Goal: Task Accomplishment & Management: Use online tool/utility

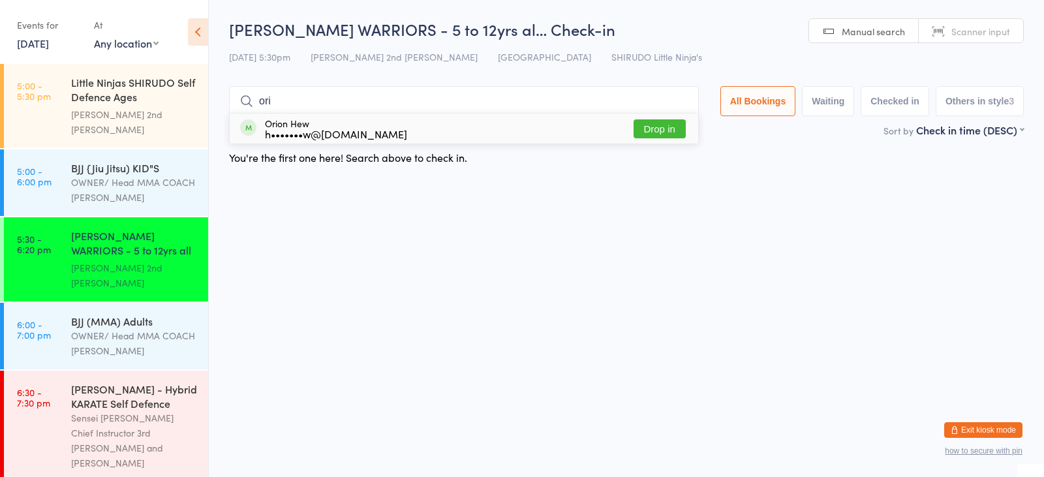
click at [640, 128] on button "Drop in" at bounding box center [660, 128] width 52 height 19
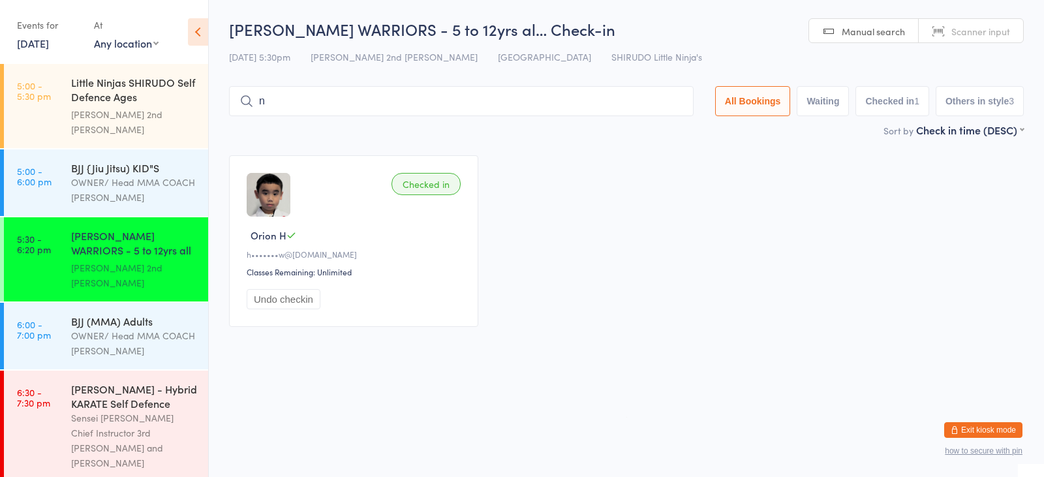
type input "nyra"
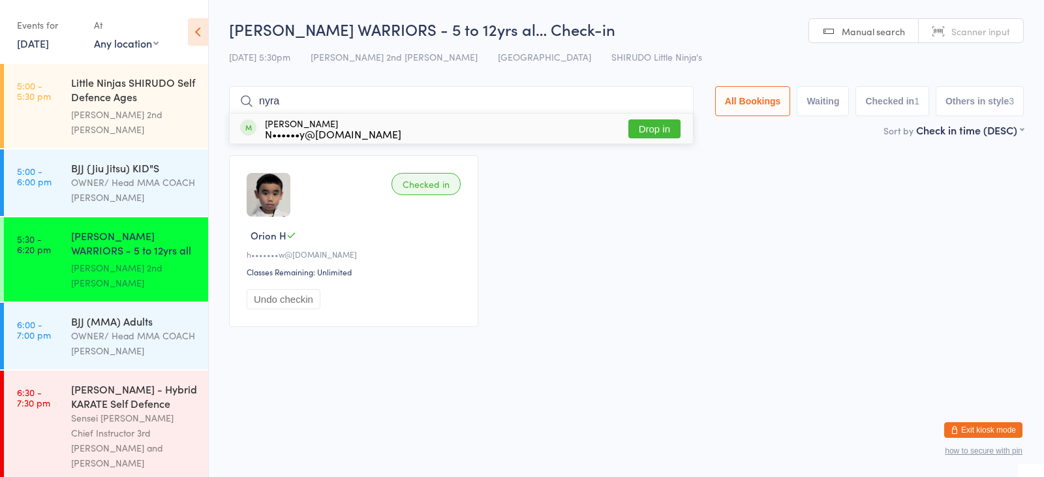
click at [662, 125] on button "Drop in" at bounding box center [655, 128] width 52 height 19
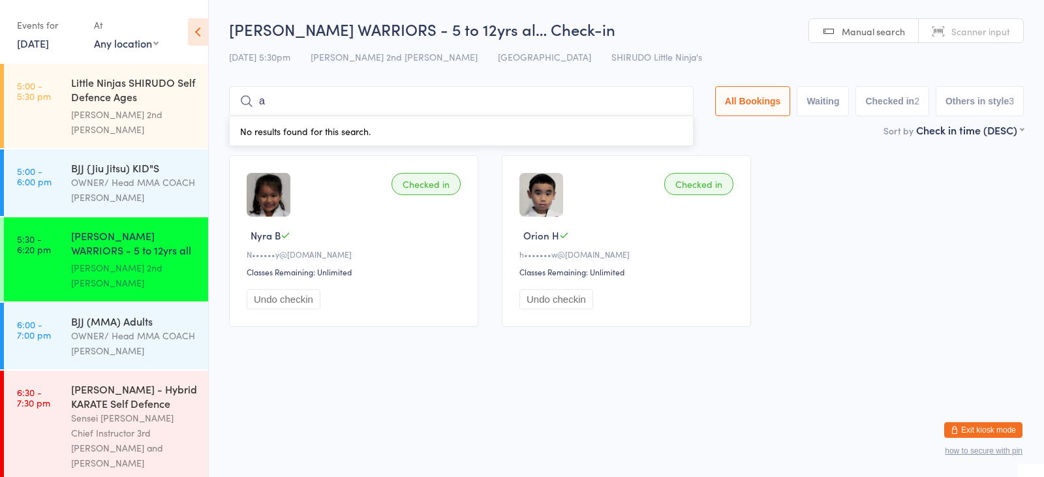
type input "amyra"
drag, startPoint x: 649, startPoint y: 123, endPoint x: 655, endPoint y: 119, distance: 7.1
click at [649, 123] on button "Drop in" at bounding box center [655, 128] width 52 height 19
click at [648, 129] on div "Sort by Check in time (DESC) First name (ASC) First name (DESC) Last name (ASC)…" at bounding box center [626, 130] width 795 height 14
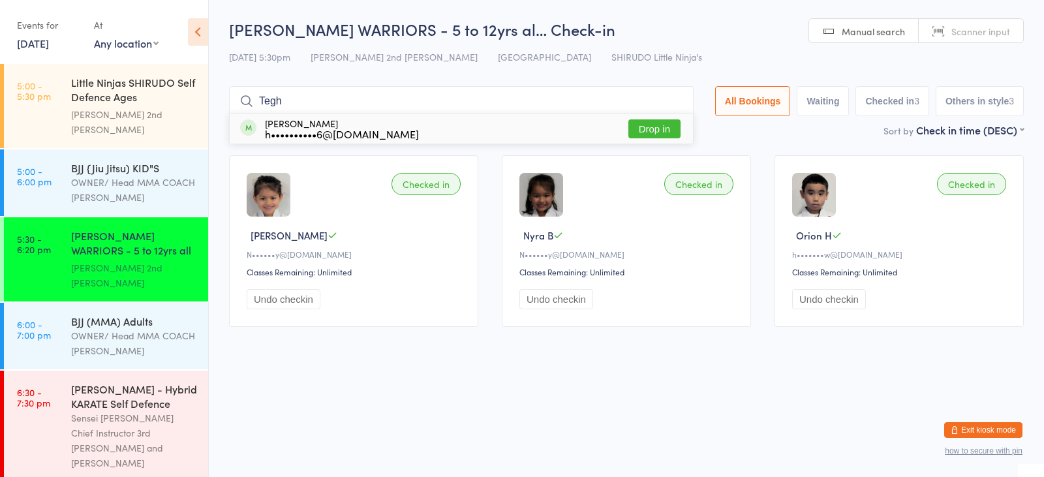
type input "Tegh"
drag, startPoint x: 634, startPoint y: 125, endPoint x: 645, endPoint y: 132, distance: 13.2
click at [634, 125] on button "Drop in" at bounding box center [655, 128] width 52 height 19
click at [645, 132] on div "Sort by Check in time (DESC) First name (ASC) First name (DESC) Last name (ASC)…" at bounding box center [626, 130] width 795 height 14
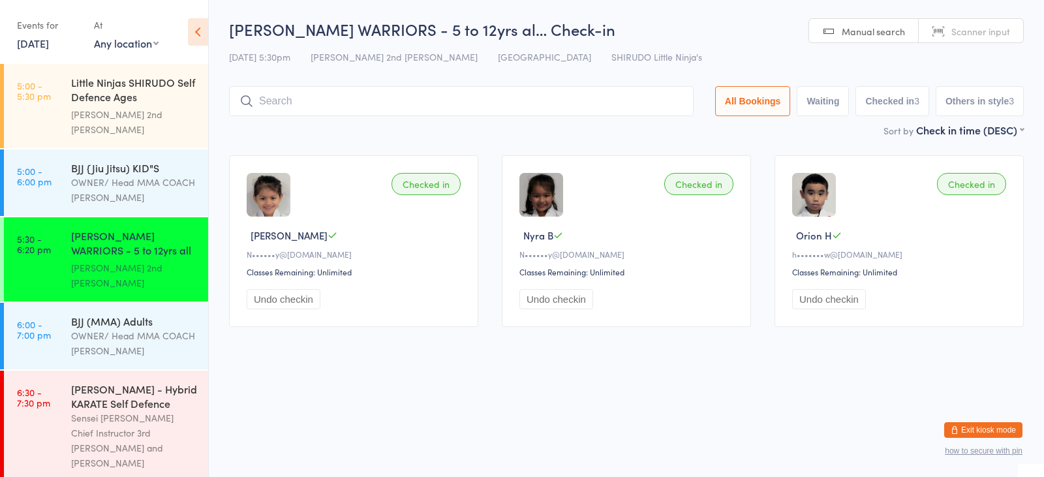
click at [656, 157] on main "[PERSON_NAME] WARRIORS - 5 to 12yrs al… Check-in [DATE] 5:30pm Sensei [PERSON_N…" at bounding box center [626, 178] width 795 height 320
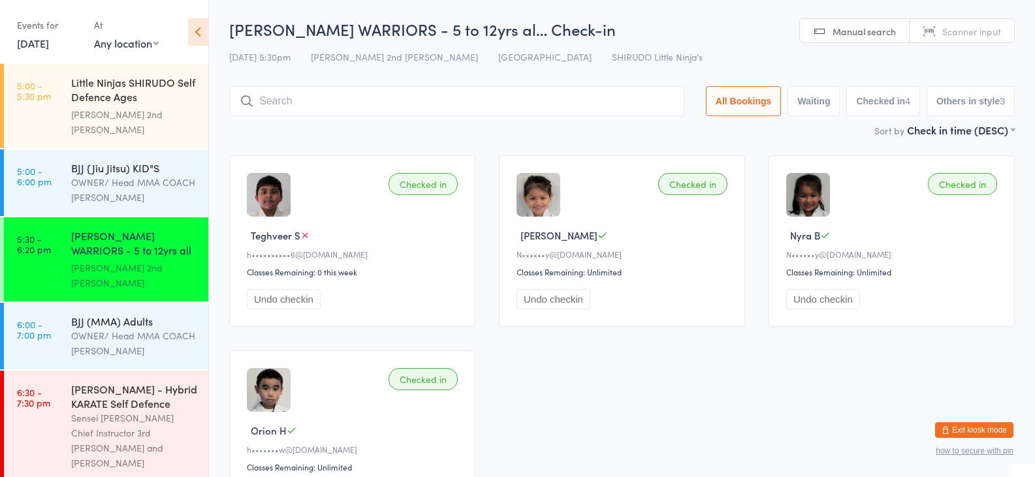
click at [401, 105] on input "search" at bounding box center [456, 101] width 455 height 30
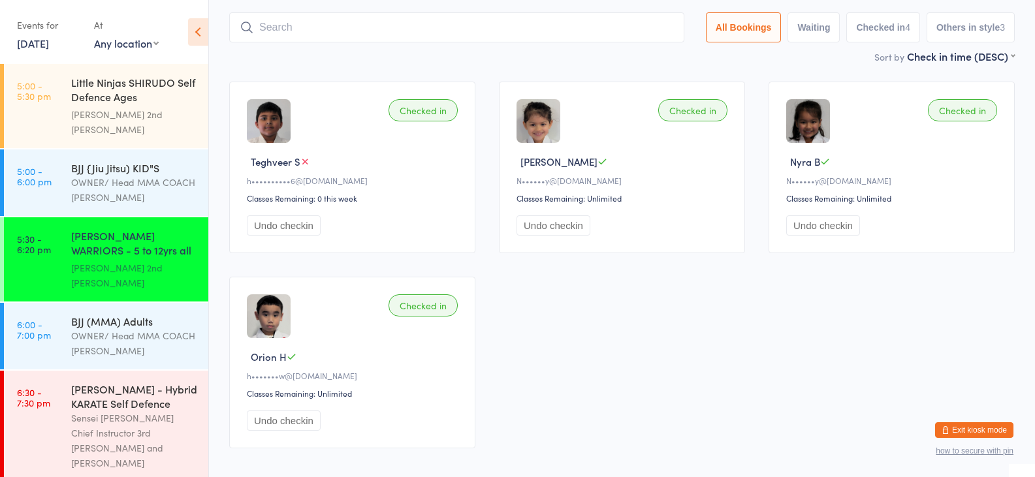
scroll to position [86, 0]
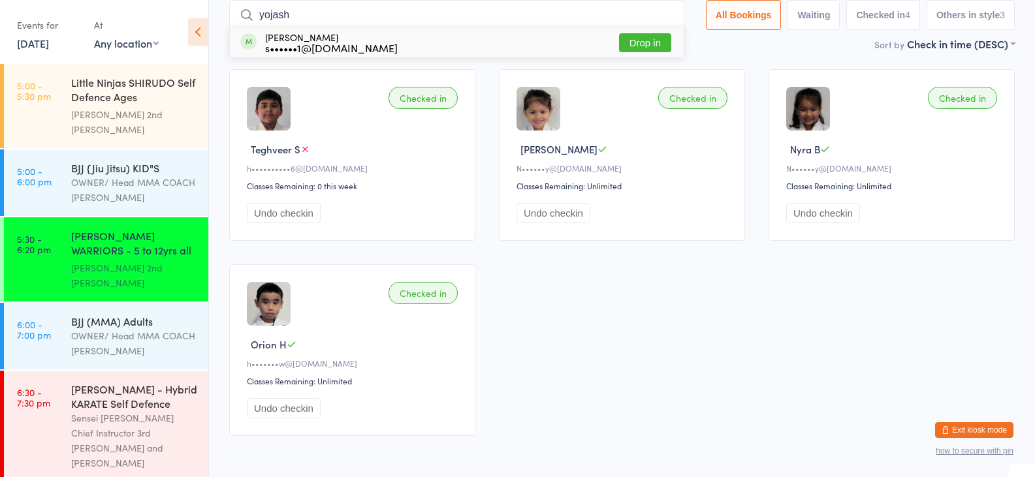
type input "yojash"
click at [621, 33] on button "Drop in" at bounding box center [645, 42] width 52 height 19
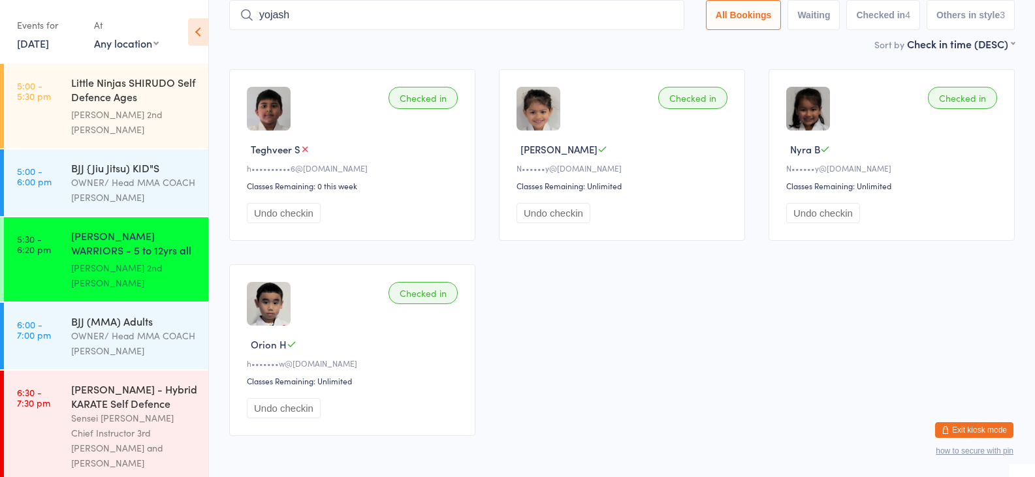
click at [627, 40] on div "Sort by Check in time (DESC) First name (ASC) First name (DESC) Last name (ASC)…" at bounding box center [621, 44] width 785 height 14
click at [647, 43] on div "Sort by Check in time (DESC) First name (ASC) First name (DESC) Last name (ASC)…" at bounding box center [621, 44] width 785 height 14
click at [640, 49] on div "Sort by Check in time (DESC) First name (ASC) First name (DESC) Last name (ASC)…" at bounding box center [621, 44] width 785 height 14
click at [638, 57] on main "[PERSON_NAME] WARRIORS - 5 to 12yrs al… Check-in [DATE] 5:30pm Sensei [PERSON_N…" at bounding box center [621, 190] width 785 height 516
click at [633, 50] on div "Sort by Check in time (DESC) First name (ASC) First name (DESC) Last name (ASC)…" at bounding box center [621, 44] width 785 height 14
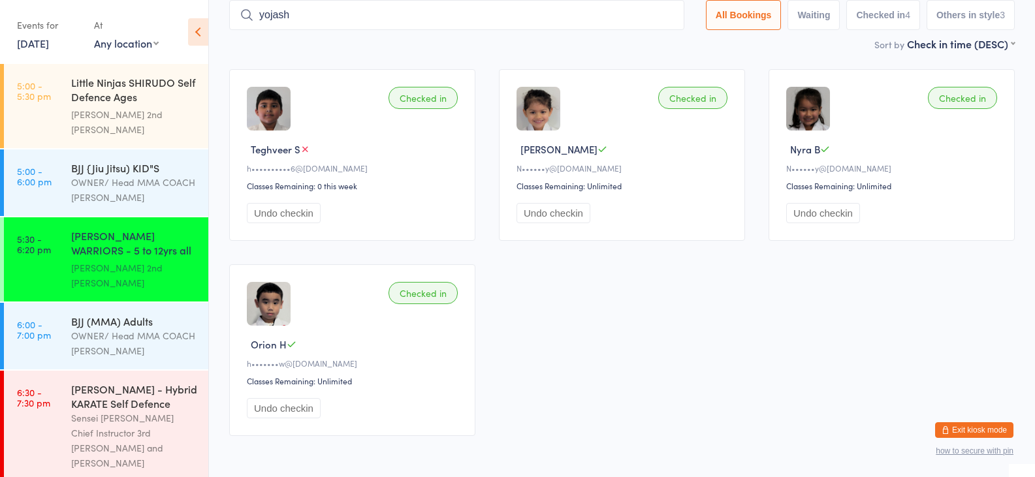
click at [637, 46] on div "Sort by Check in time (DESC) First name (ASC) First name (DESC) Last name (ASC)…" at bounding box center [621, 44] width 785 height 14
click at [623, 45] on div "Sort by Check in time (DESC) First name (ASC) First name (DESC) Last name (ASC)…" at bounding box center [621, 44] width 785 height 14
click at [617, 49] on div "Sort by Check in time (DESC) First name (ASC) First name (DESC) Last name (ASC)…" at bounding box center [621, 44] width 785 height 14
click at [623, 43] on div "Sort by Check in time (DESC) First name (ASC) First name (DESC) Last name (ASC)…" at bounding box center [621, 44] width 785 height 14
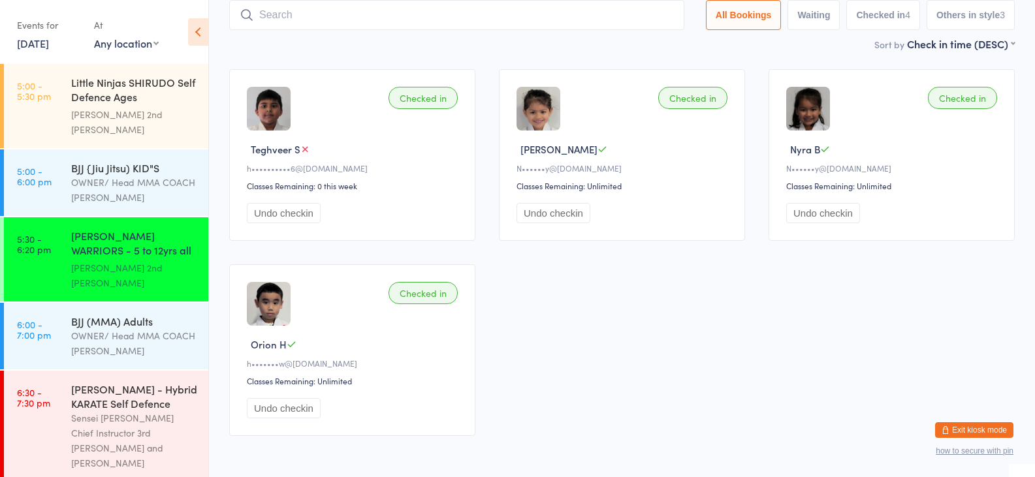
click at [640, 49] on div "Sort by Check in time (DESC) First name (ASC) First name (DESC) Last name (ASC)…" at bounding box center [621, 44] width 785 height 14
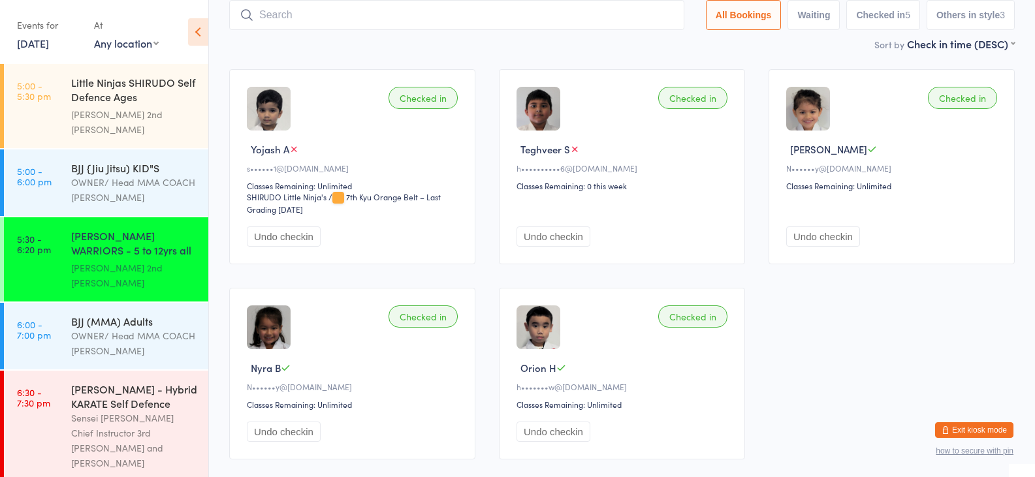
click at [270, 16] on input "search" at bounding box center [456, 15] width 455 height 30
click at [391, 234] on div "Undo checkin" at bounding box center [354, 236] width 215 height 20
click at [269, 16] on input "search" at bounding box center [456, 15] width 455 height 30
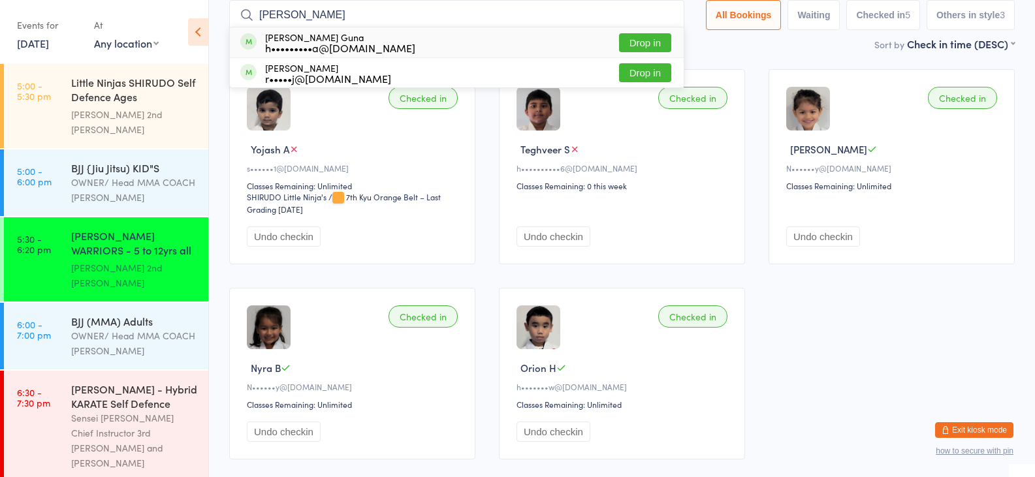
type input "[PERSON_NAME]"
click at [632, 43] on button "Drop in" at bounding box center [645, 42] width 52 height 19
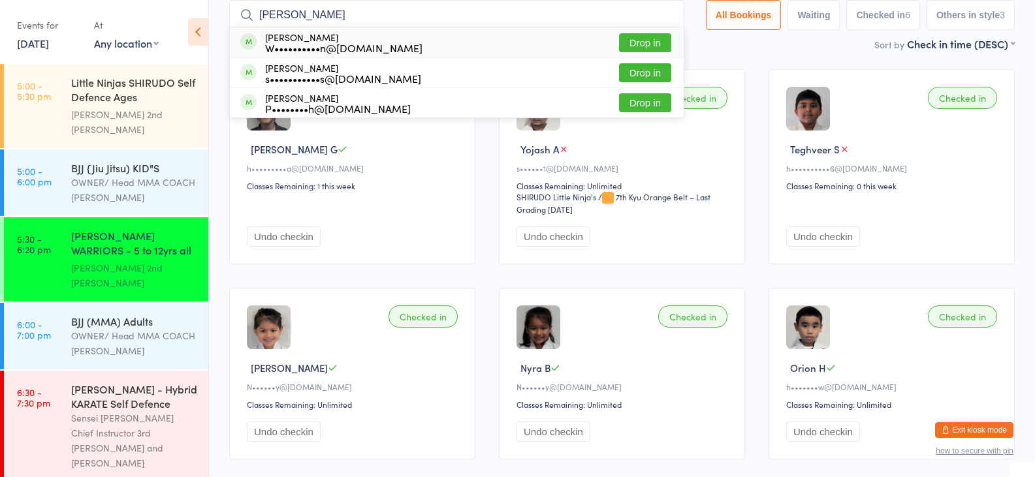
type input "[PERSON_NAME]"
click at [296, 43] on div "W••••••••••n@[DOMAIN_NAME]" at bounding box center [343, 47] width 157 height 10
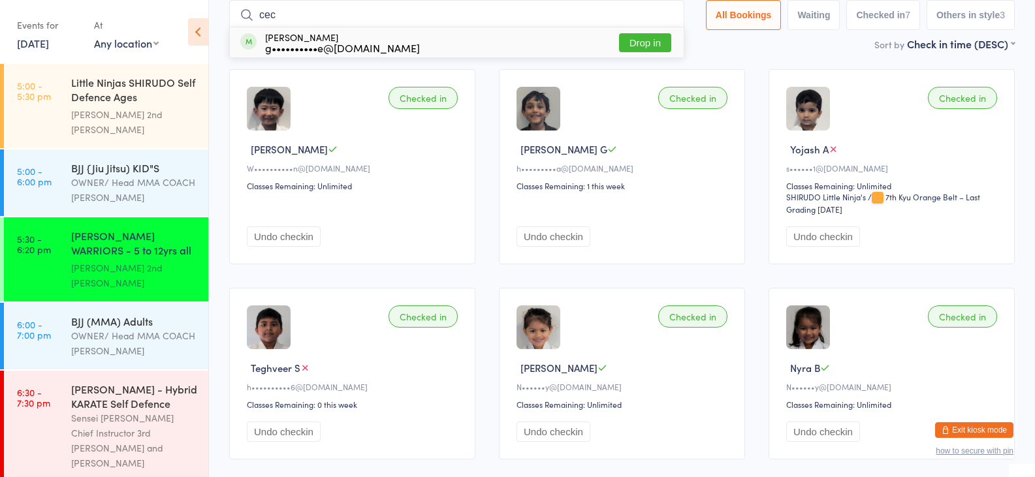
type input "cec"
drag, startPoint x: 645, startPoint y: 39, endPoint x: 640, endPoint y: 30, distance: 10.0
click at [645, 39] on button "Drop in" at bounding box center [645, 42] width 52 height 19
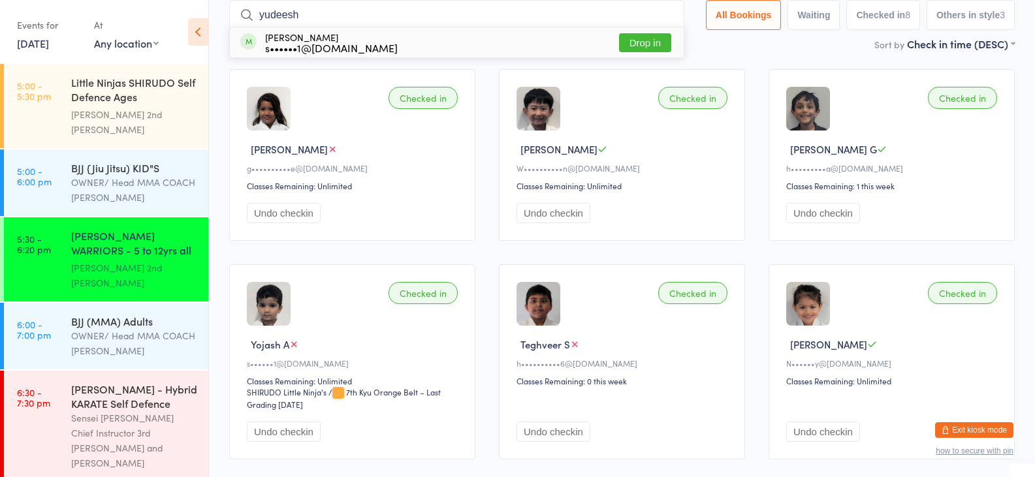
type input "yudeesh"
drag, startPoint x: 381, startPoint y: 51, endPoint x: 388, endPoint y: 36, distance: 16.6
click at [381, 51] on div "Yudeesh [PERSON_NAME] s••••••1@[DOMAIN_NAME] Drop in" at bounding box center [457, 42] width 454 height 30
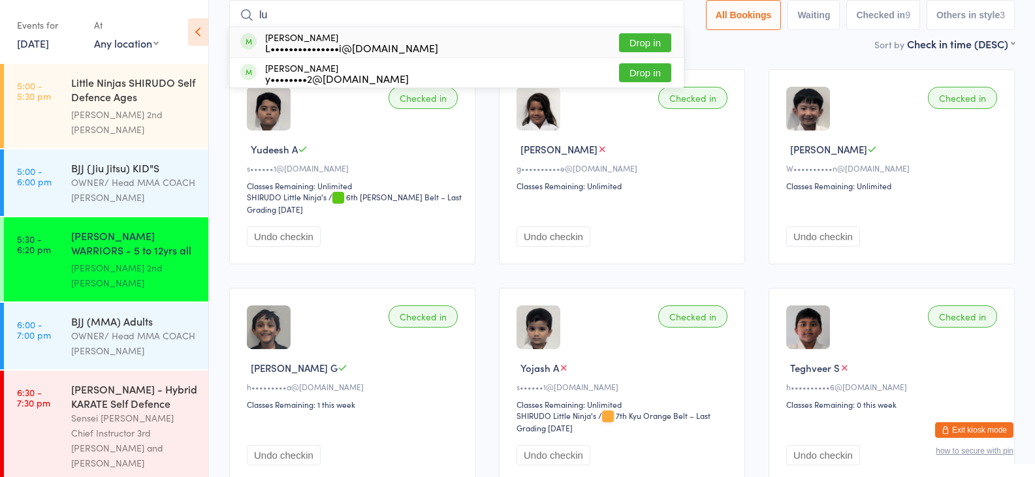
type input "lu"
click at [269, 80] on div "y••••••••2@[DOMAIN_NAME]" at bounding box center [337, 78] width 144 height 10
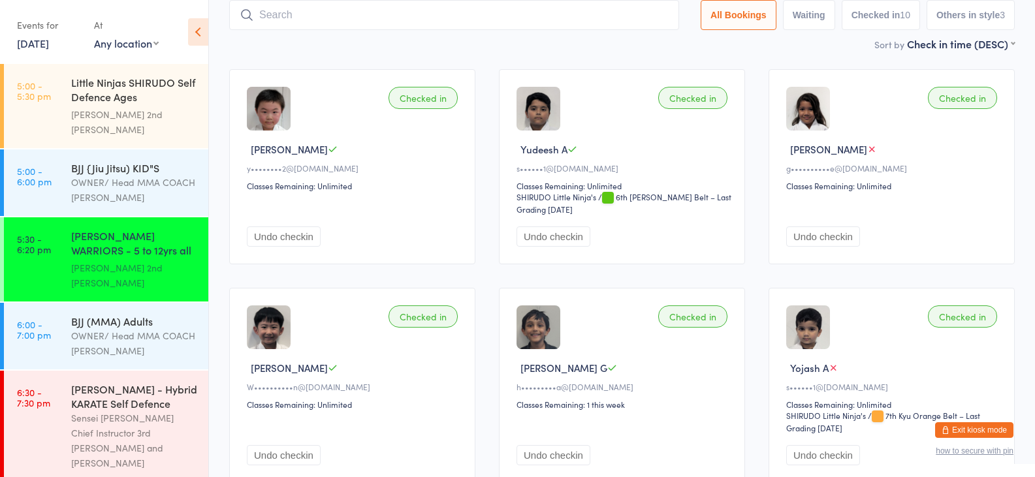
click at [264, 18] on input "search" at bounding box center [454, 15] width 450 height 30
type input "queenie"
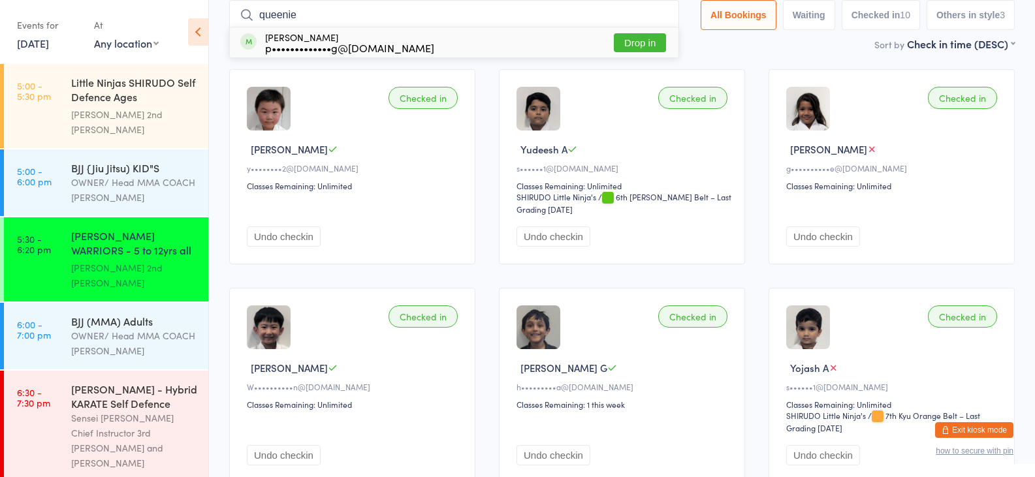
click at [636, 46] on button "Drop in" at bounding box center [640, 42] width 52 height 19
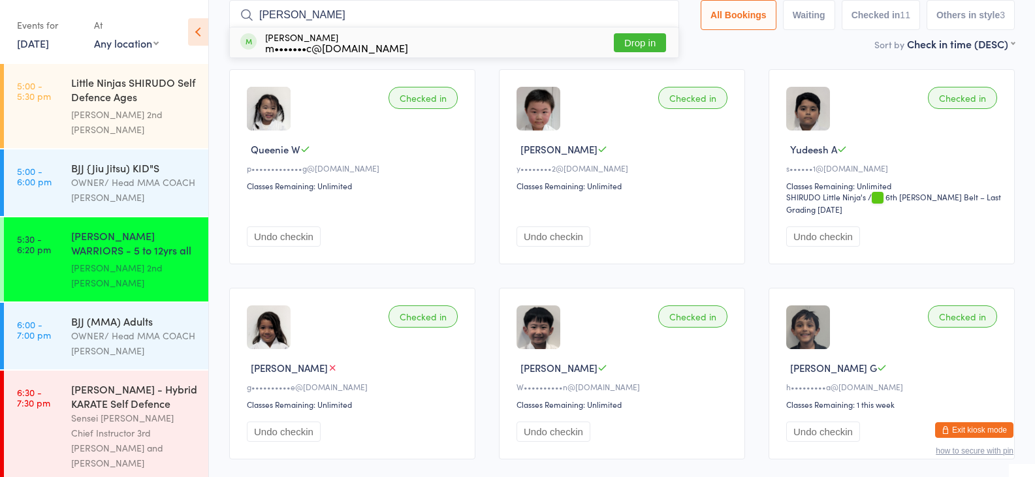
type input "[PERSON_NAME]"
click at [626, 43] on button "Drop in" at bounding box center [640, 42] width 52 height 19
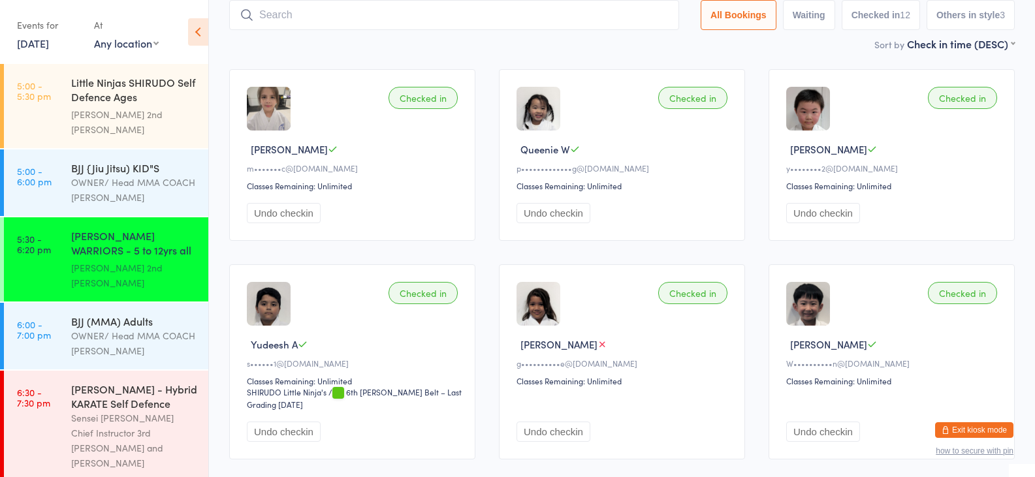
click at [423, 21] on input "search" at bounding box center [454, 15] width 450 height 30
type input "g"
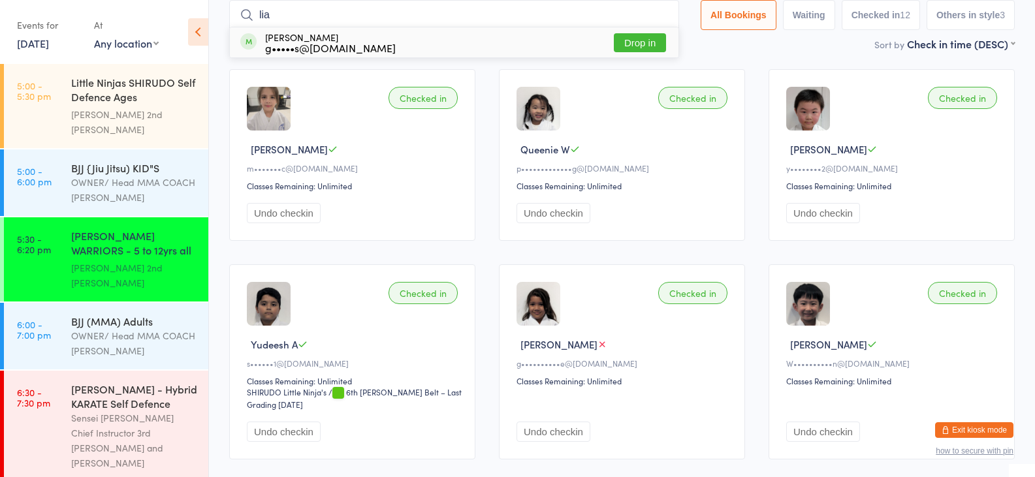
type input "[PERSON_NAME]"
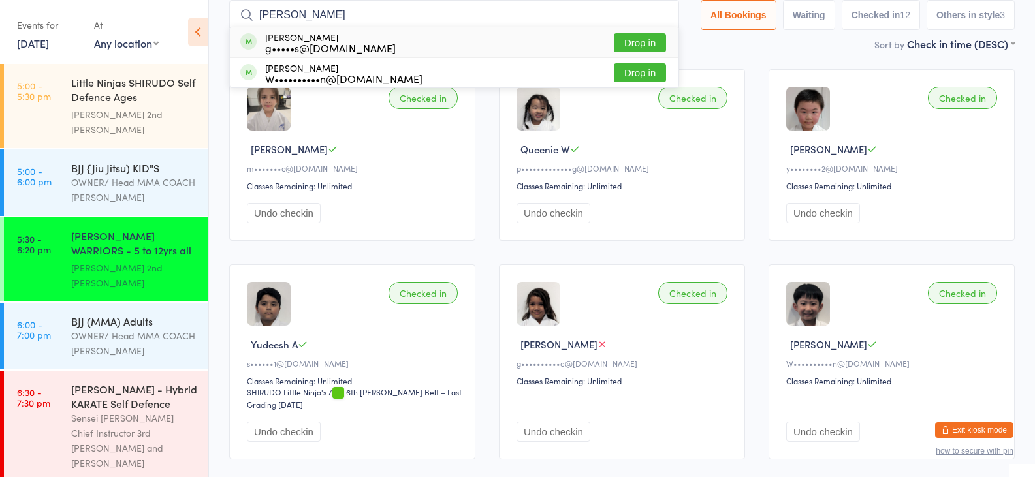
click at [625, 44] on button "Drop in" at bounding box center [640, 42] width 52 height 19
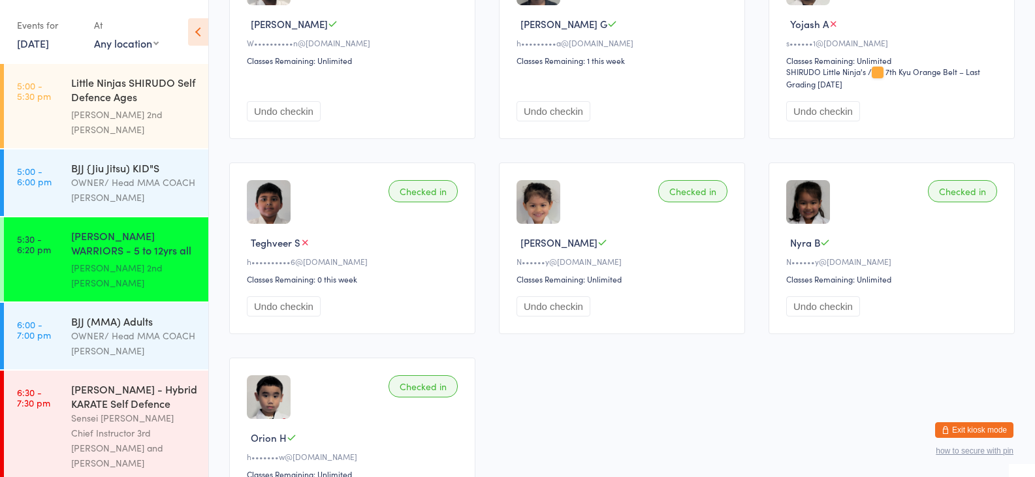
scroll to position [635, 0]
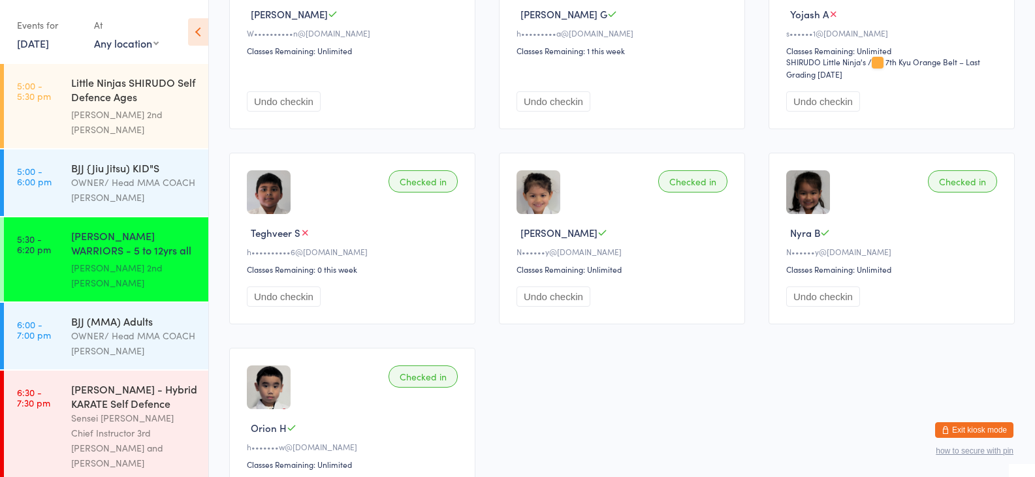
click at [1008, 153] on div "Checked in Nyra B N••••••y@[DOMAIN_NAME] Classes Remaining: Unlimited Undo chec…" at bounding box center [891, 239] width 246 height 172
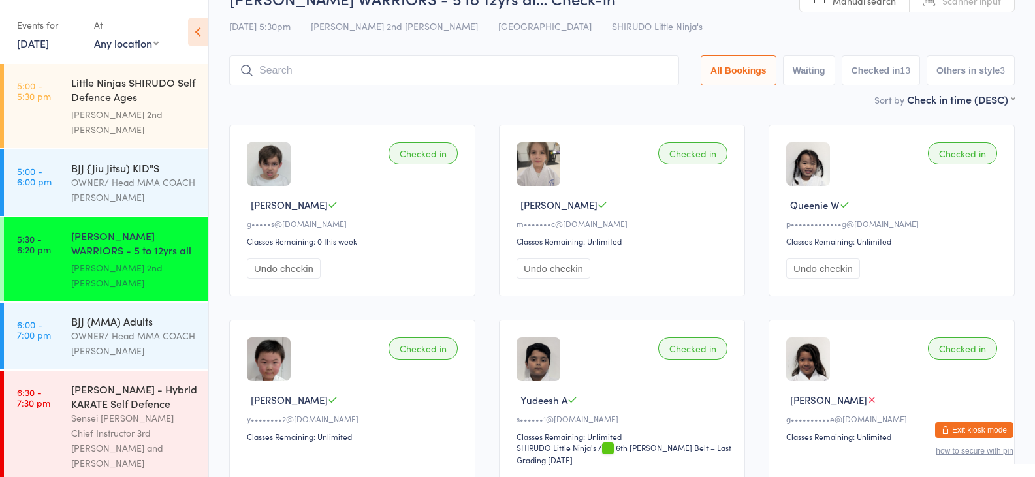
scroll to position [0, 0]
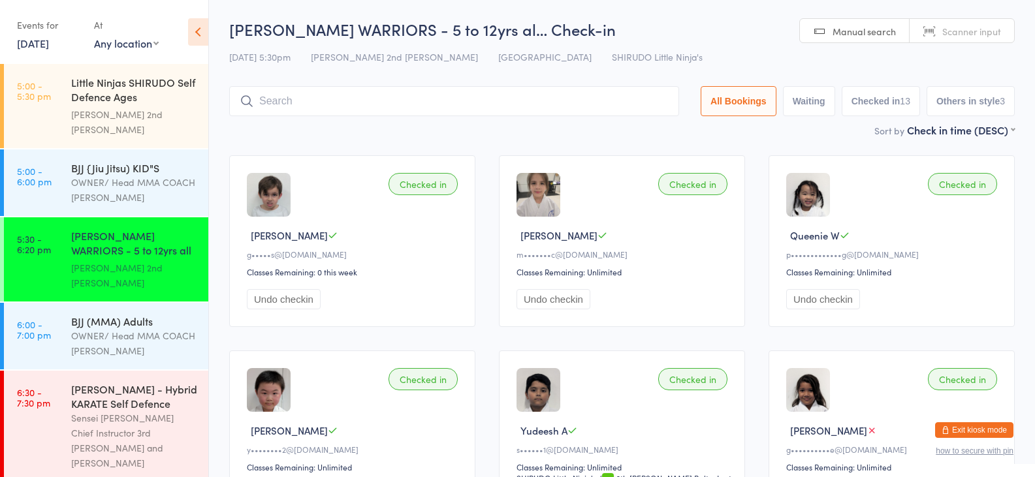
click at [475, 96] on input "search" at bounding box center [454, 101] width 450 height 30
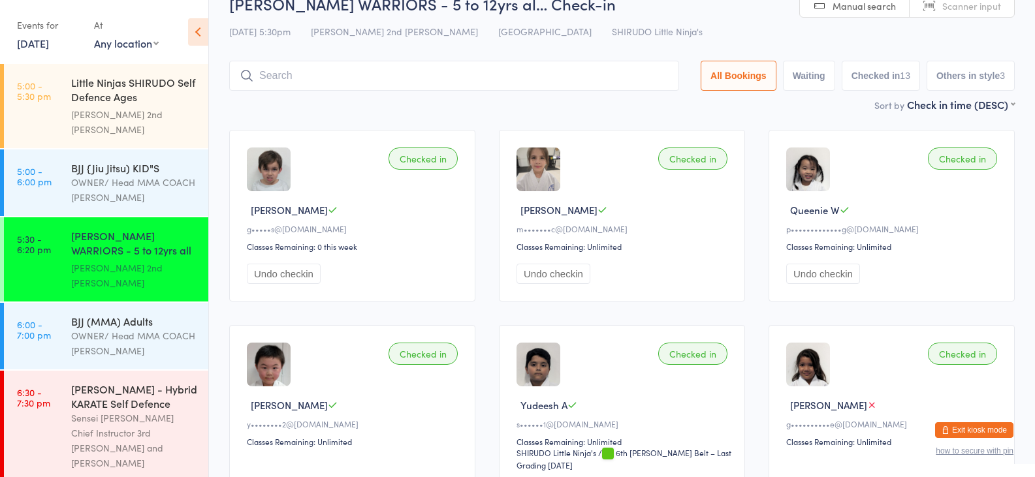
scroll to position [86, 0]
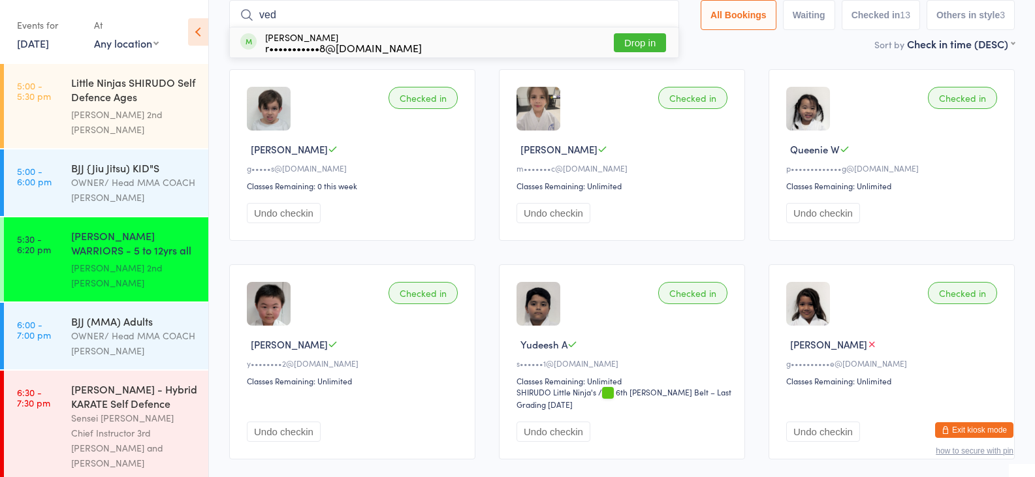
type input "ved"
click at [647, 43] on button "Drop in" at bounding box center [640, 42] width 52 height 19
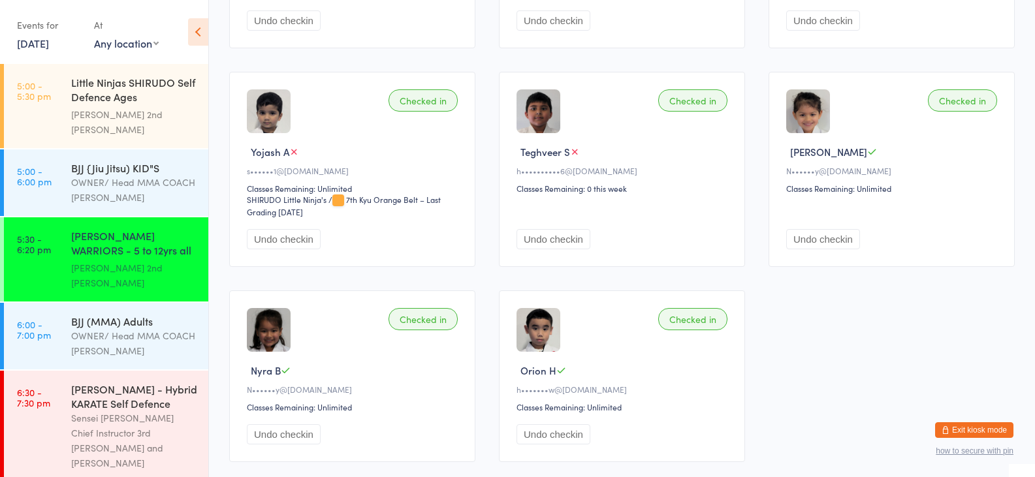
scroll to position [768, 0]
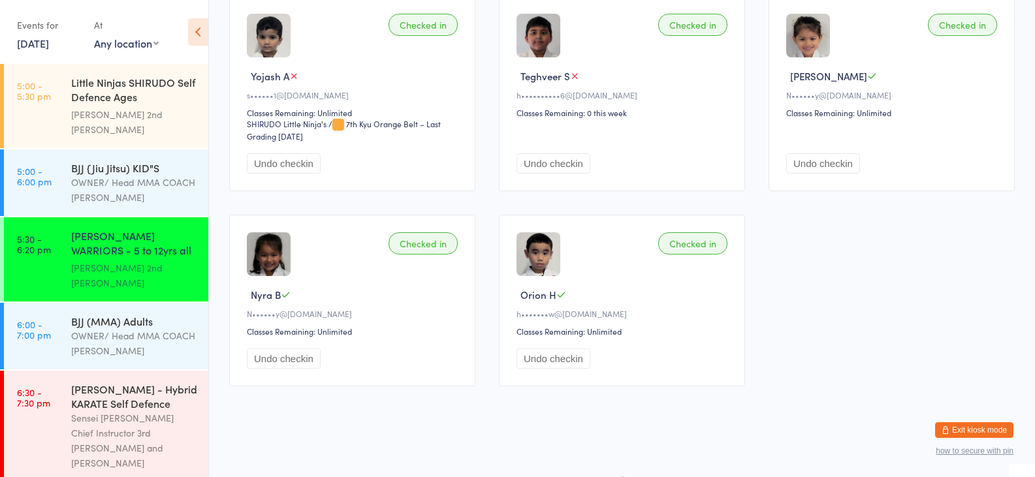
click at [153, 228] on div "[PERSON_NAME] WARRIORS - 5 to 12yrs all abi..." at bounding box center [134, 244] width 126 height 32
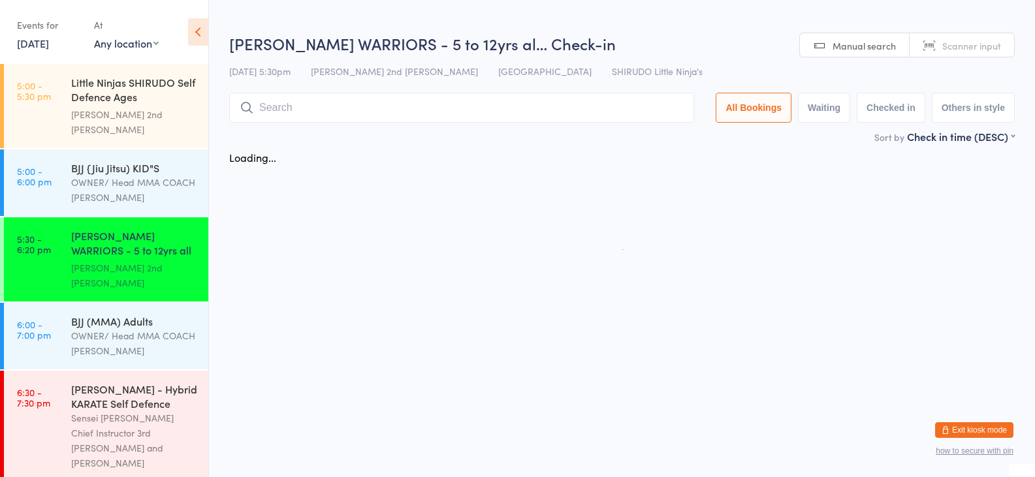
scroll to position [0, 0]
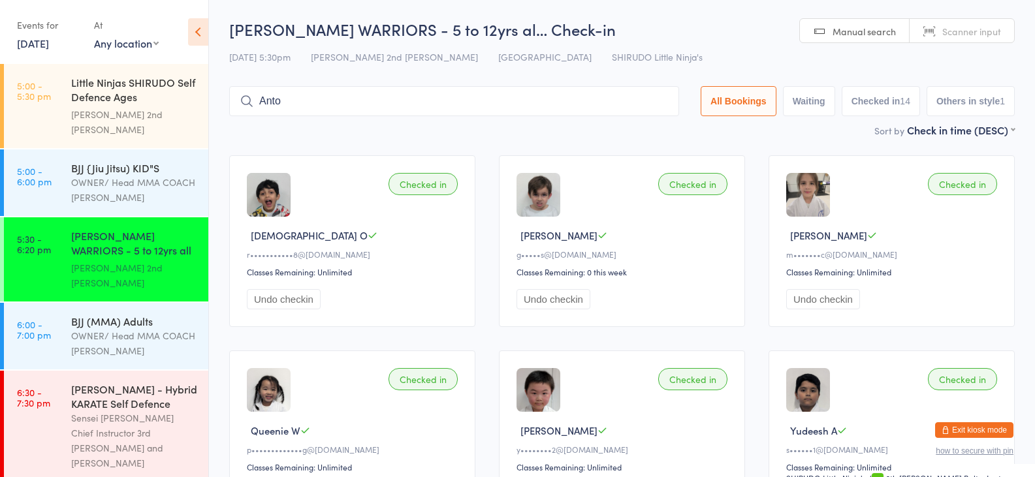
type input "[PERSON_NAME]"
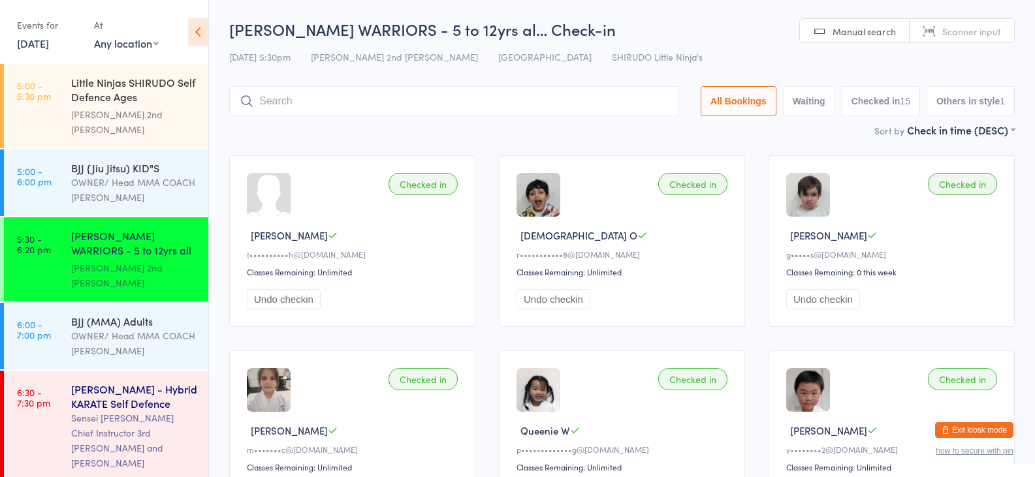
click at [110, 382] on div "[PERSON_NAME] - Hybrid KARATE Self Defence" at bounding box center [134, 396] width 126 height 29
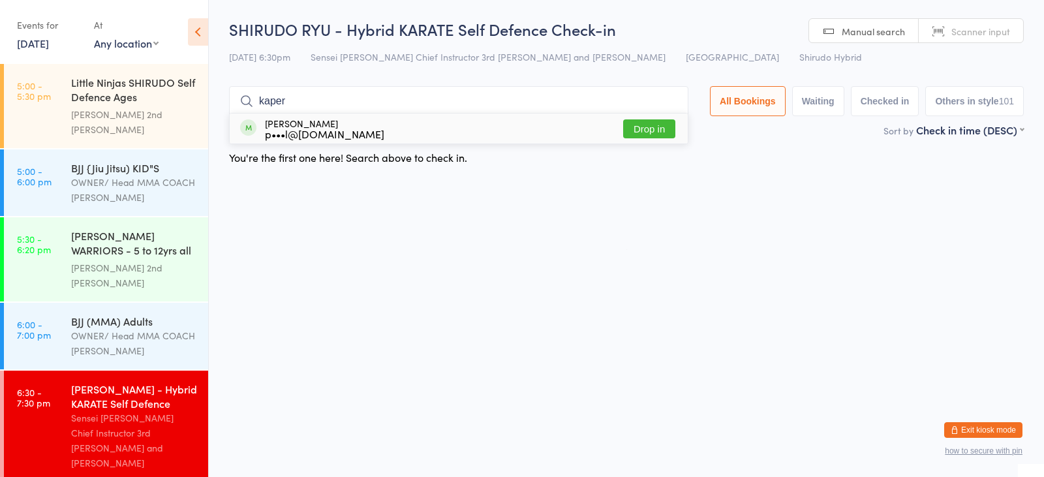
type input "kaper"
click at [649, 131] on button "Drop in" at bounding box center [649, 128] width 52 height 19
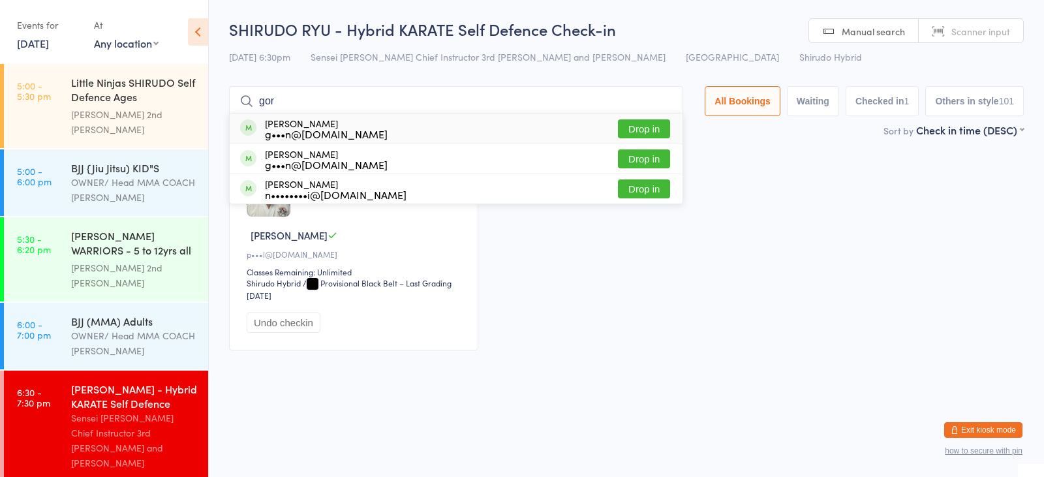
type input "gor"
click at [640, 129] on button "Drop in" at bounding box center [644, 128] width 52 height 19
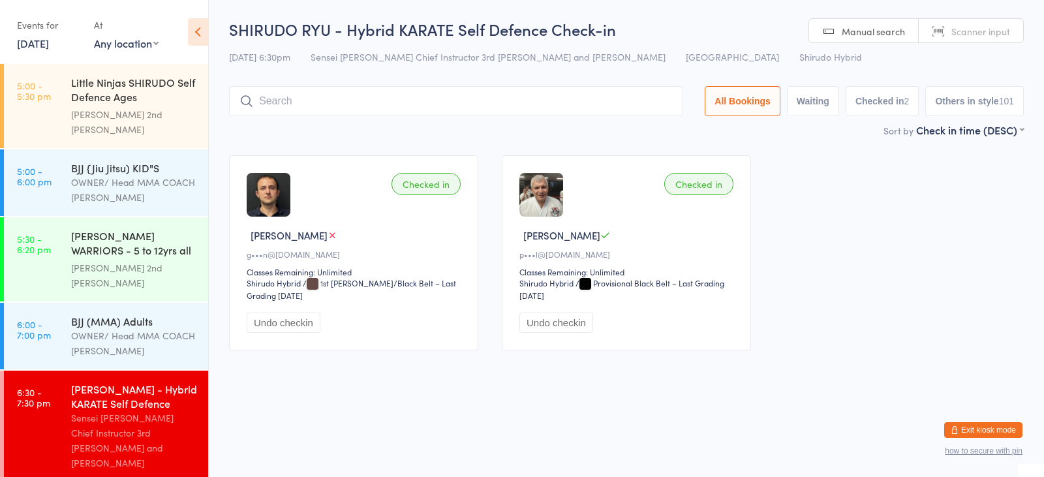
click at [299, 99] on input "search" at bounding box center [456, 101] width 454 height 30
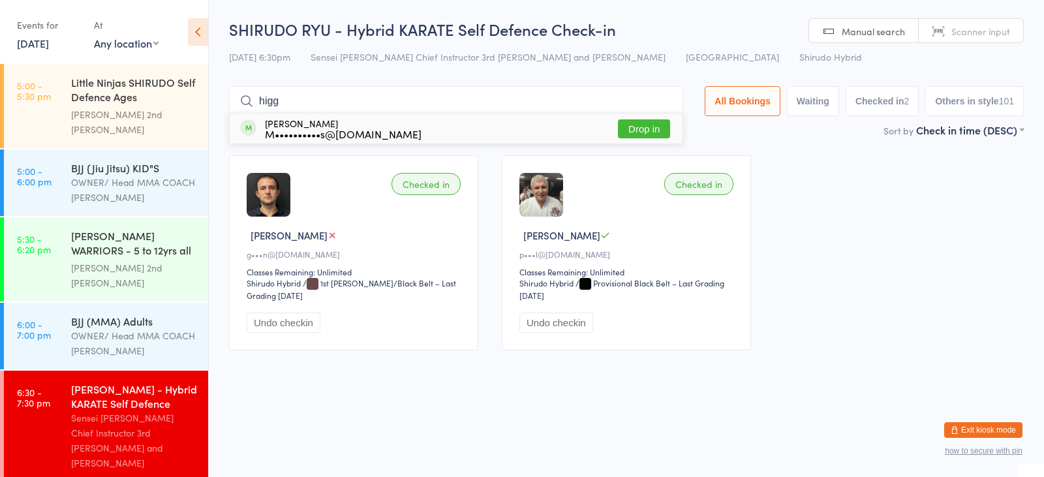
type input "higg"
click at [638, 130] on button "Drop in" at bounding box center [644, 128] width 52 height 19
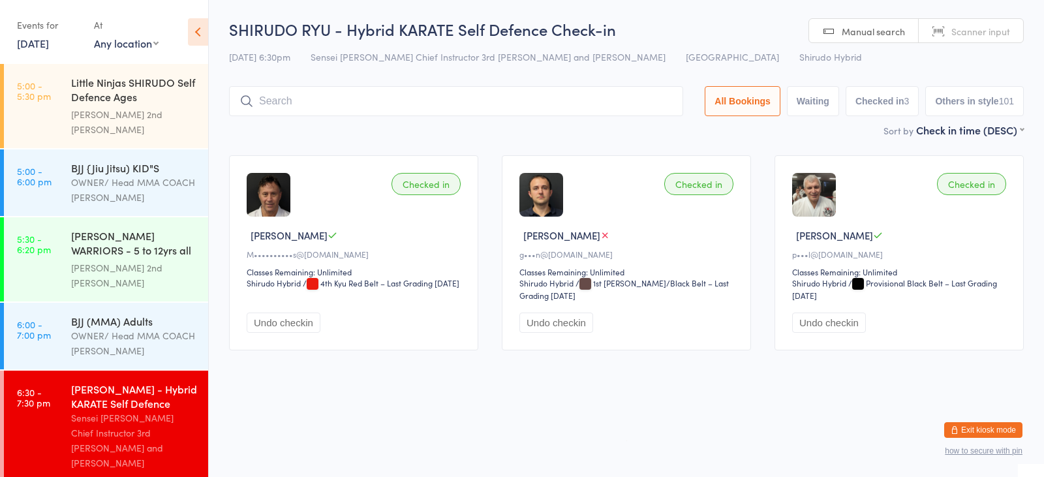
click at [386, 100] on input "search" at bounding box center [456, 101] width 454 height 30
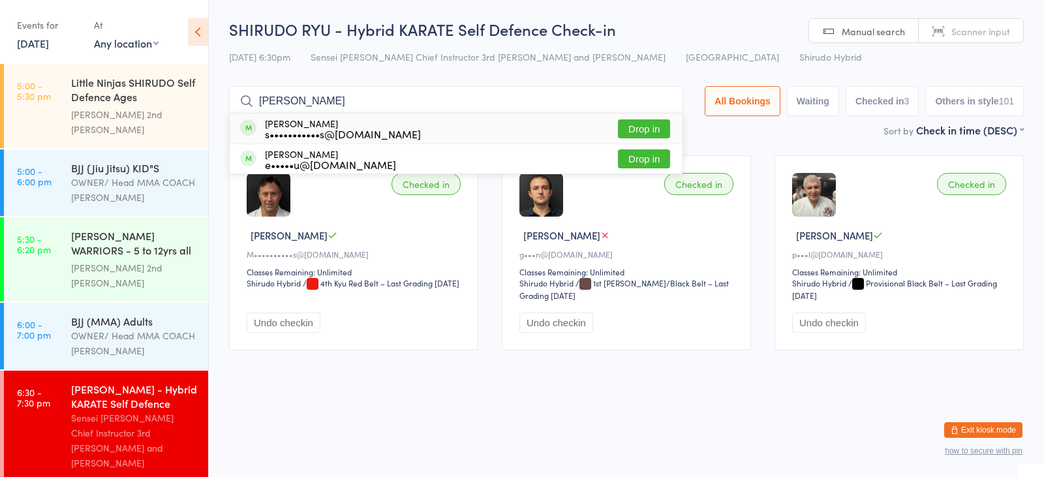
type input "[PERSON_NAME]"
click at [337, 126] on div "[PERSON_NAME] s•••••••••••s@[DOMAIN_NAME]" at bounding box center [343, 128] width 156 height 21
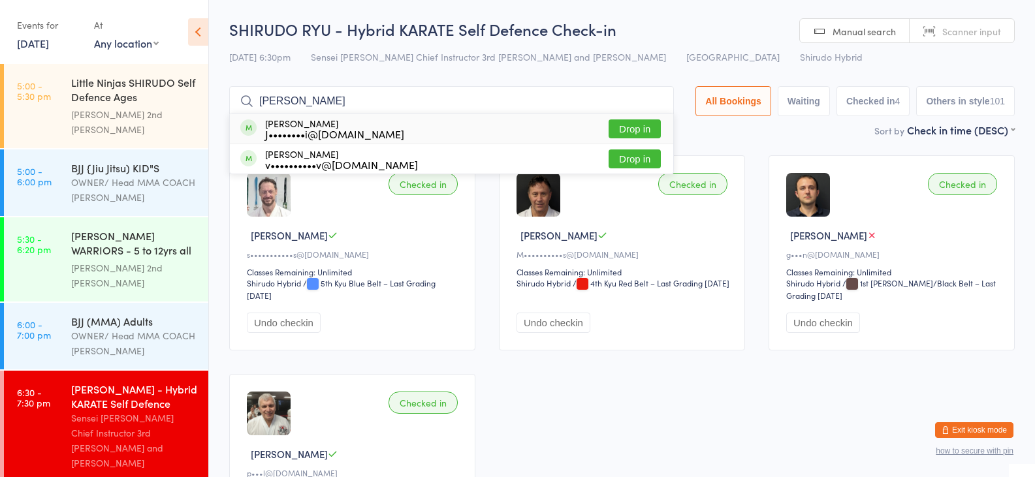
type input "[PERSON_NAME]"
drag, startPoint x: 616, startPoint y: 125, endPoint x: 621, endPoint y: 133, distance: 9.6
click at [616, 125] on button "Drop in" at bounding box center [634, 128] width 52 height 19
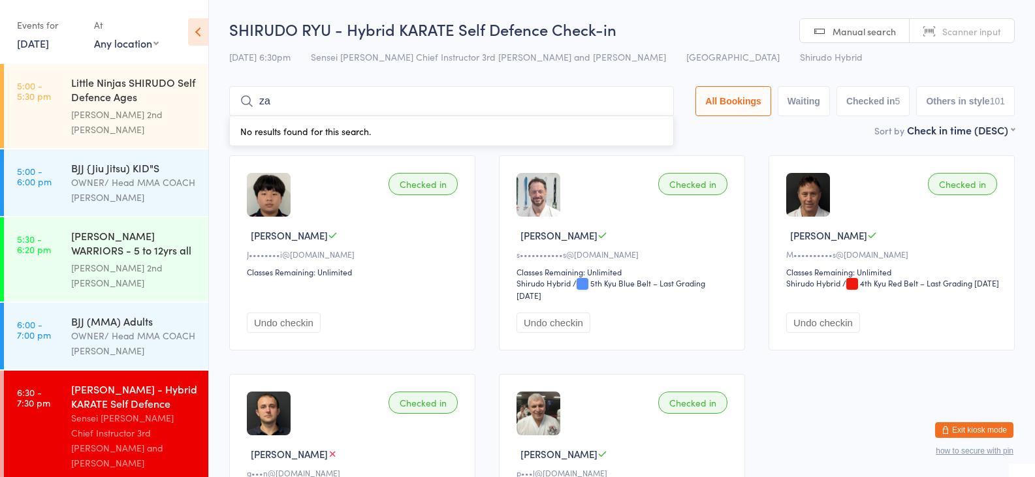
type input "zalah"
click at [640, 123] on button "Drop in" at bounding box center [634, 128] width 52 height 19
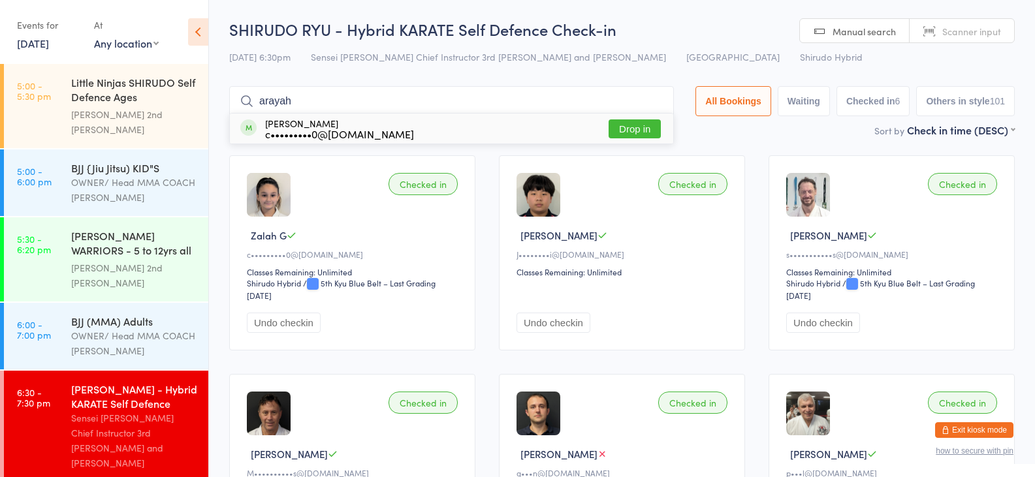
type input "arayah"
click at [619, 136] on button "Drop in" at bounding box center [634, 128] width 52 height 19
click at [614, 121] on div "[PERSON_NAME] - Hybrid KARATE Self Defence Check-in [DATE] 6:30pm Sensei [PERSO…" at bounding box center [621, 70] width 785 height 104
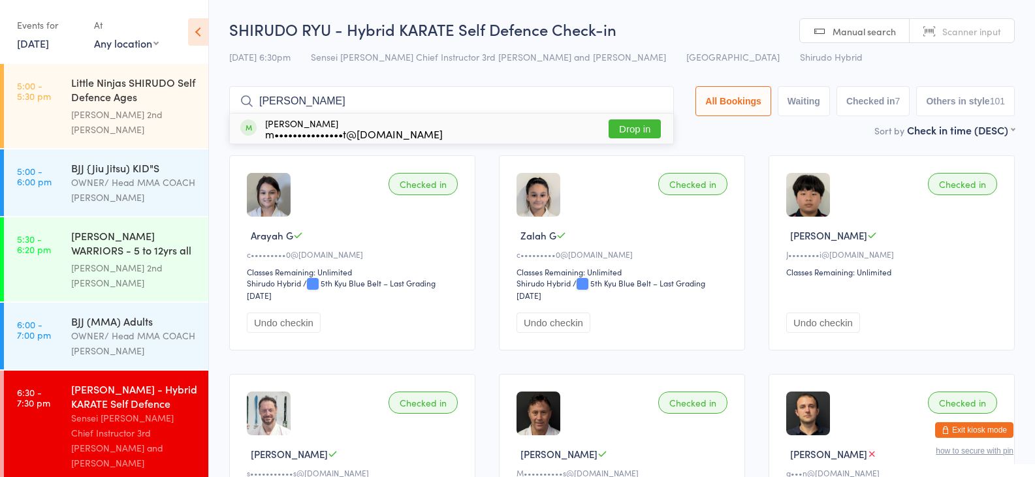
type input "[PERSON_NAME]"
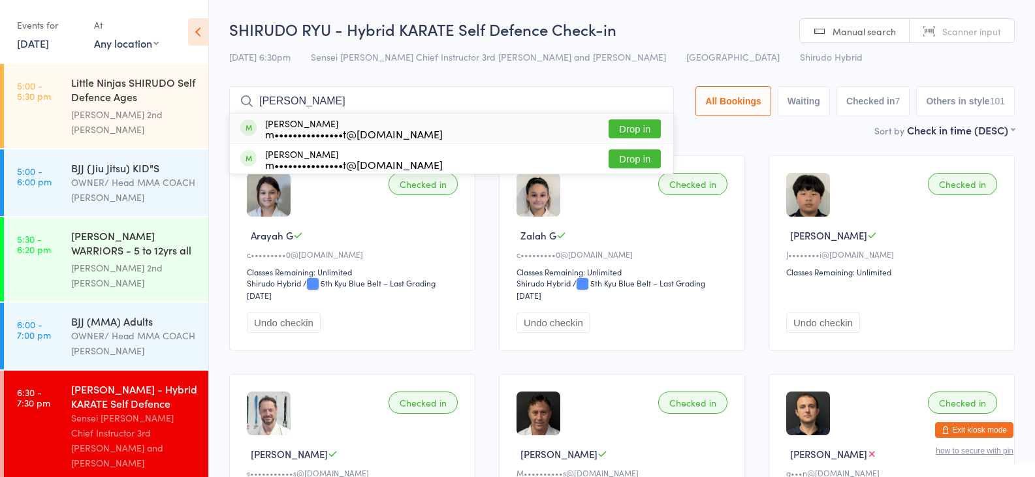
click at [638, 125] on button "Drop in" at bounding box center [634, 128] width 52 height 19
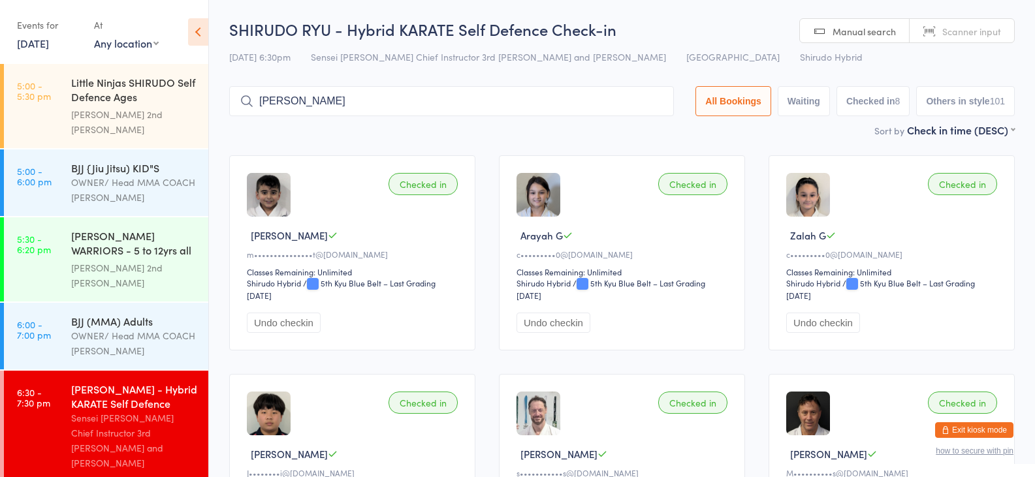
click at [584, 114] on input "[PERSON_NAME]" at bounding box center [451, 101] width 444 height 30
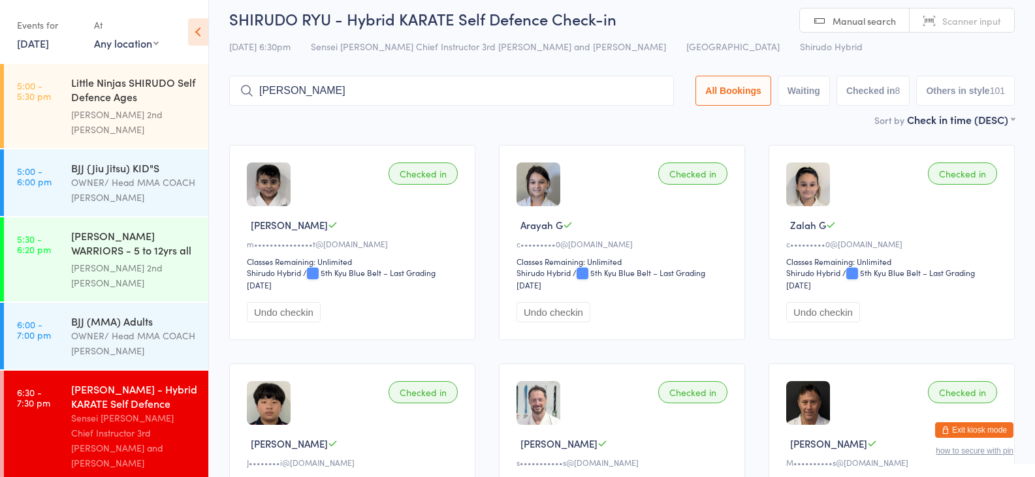
drag, startPoint x: 584, startPoint y: 74, endPoint x: 580, endPoint y: 84, distance: 10.5
click at [580, 84] on input "[PERSON_NAME]" at bounding box center [451, 91] width 444 height 30
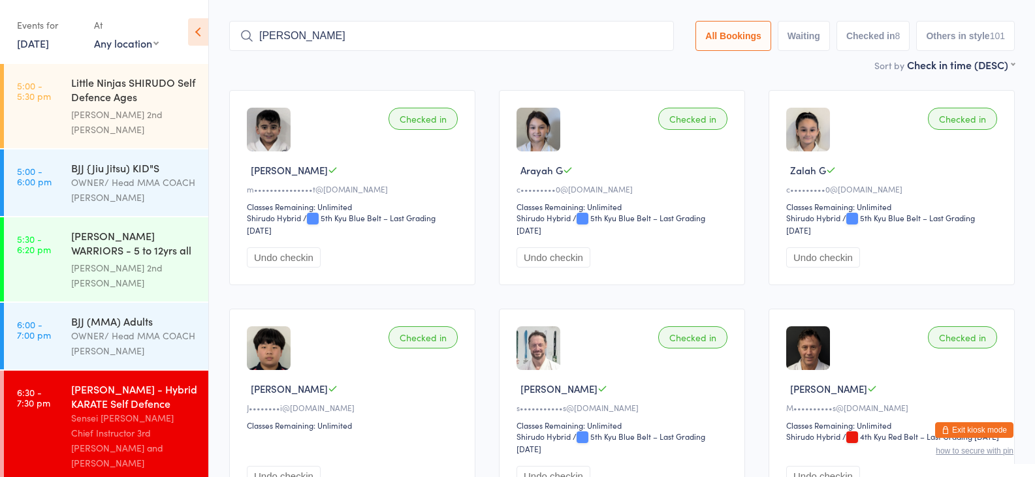
scroll to position [0, 0]
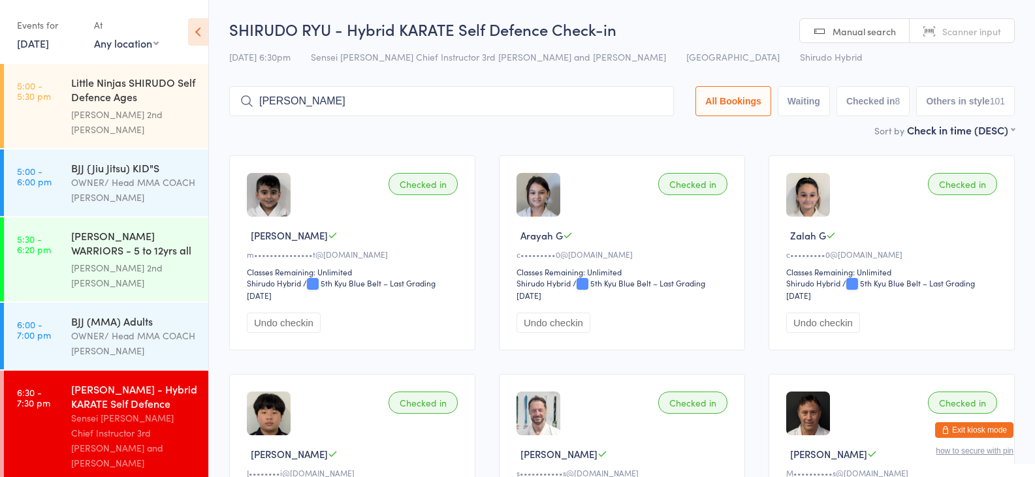
drag, startPoint x: 324, startPoint y: 99, endPoint x: 292, endPoint y: 101, distance: 32.7
click at [292, 101] on input "[PERSON_NAME]" at bounding box center [451, 101] width 444 height 30
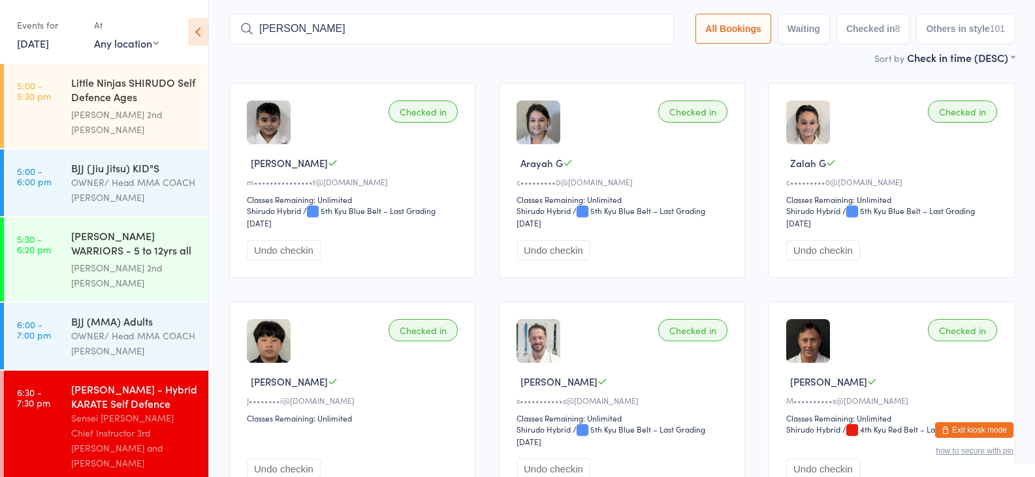
scroll to position [86, 0]
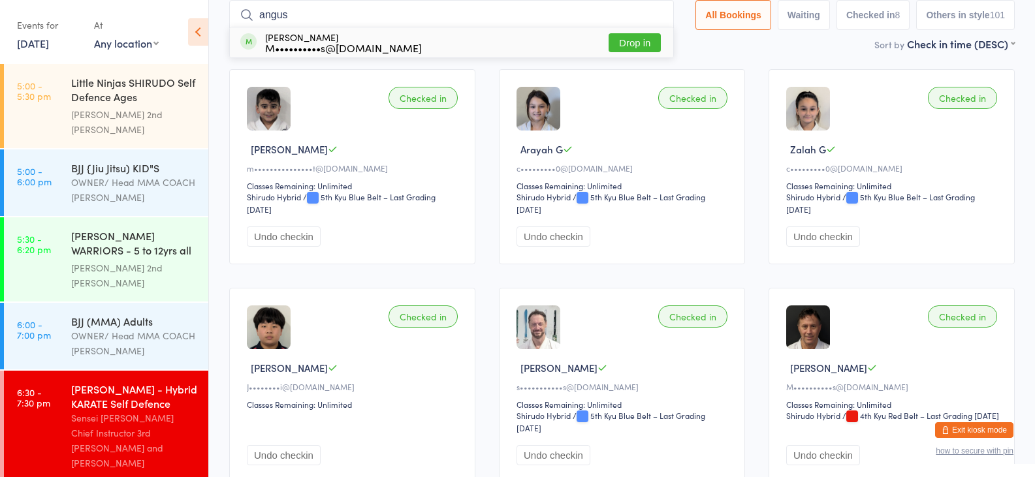
type input "angus"
click at [622, 44] on button "Drop in" at bounding box center [634, 42] width 52 height 19
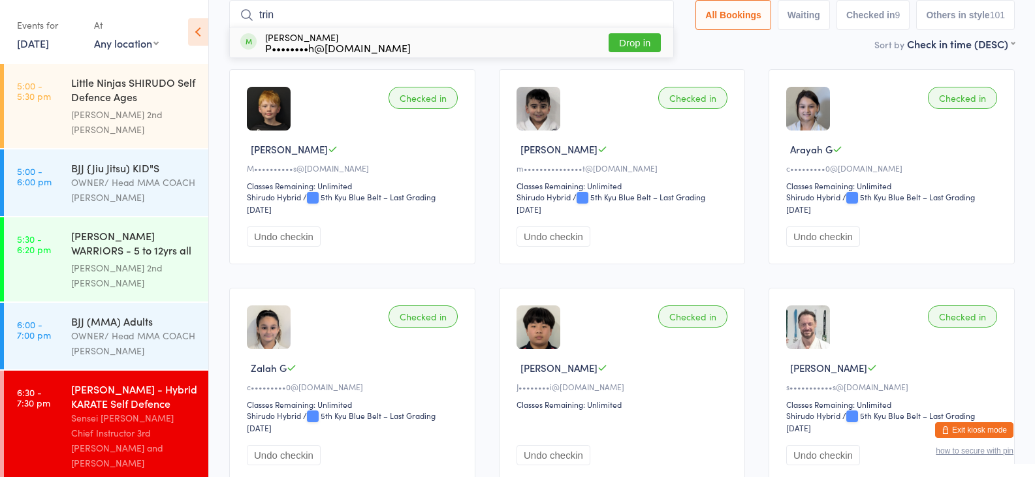
type input "trin"
click at [624, 40] on button "Drop in" at bounding box center [634, 42] width 52 height 19
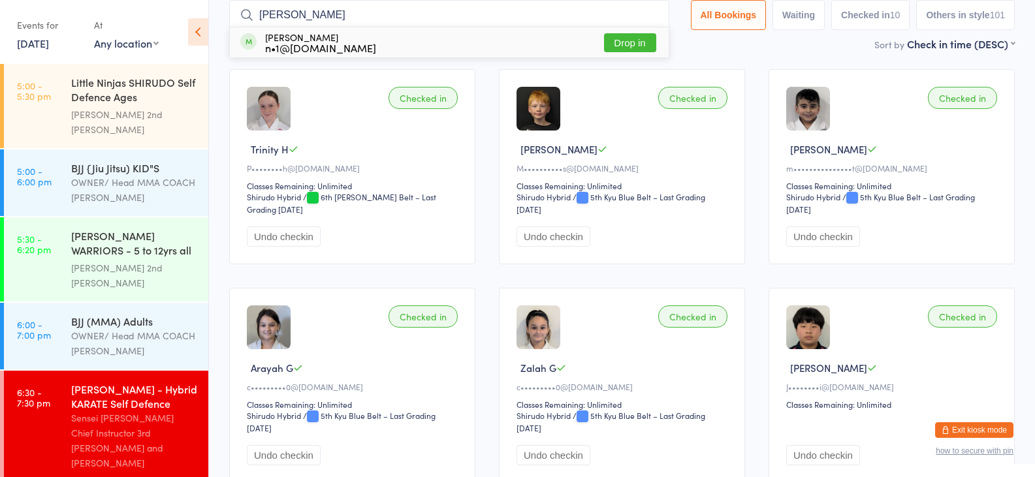
type input "[PERSON_NAME]"
click at [625, 45] on button "Drop in" at bounding box center [630, 42] width 52 height 19
click at [372, 48] on div "Sort by Check in time (DESC) First name (ASC) First name (DESC) Last name (ASC)…" at bounding box center [621, 44] width 785 height 14
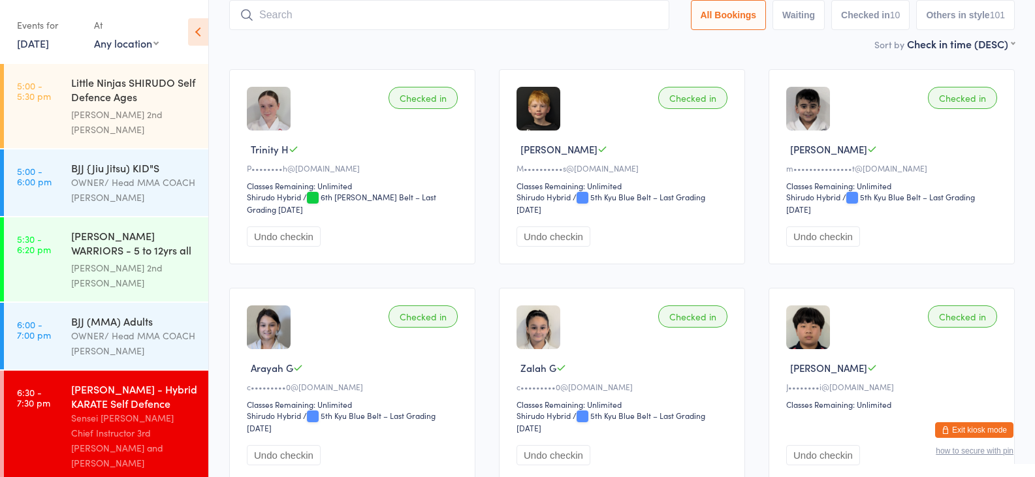
click at [610, 47] on div "Sort by Check in time (DESC) First name (ASC) First name (DESC) Last name (ASC)…" at bounding box center [621, 44] width 785 height 14
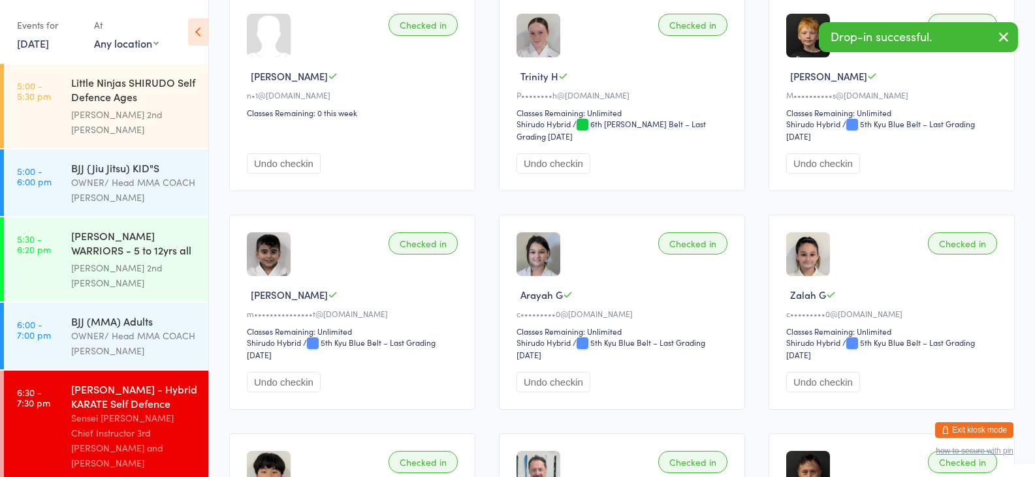
scroll to position [21, 0]
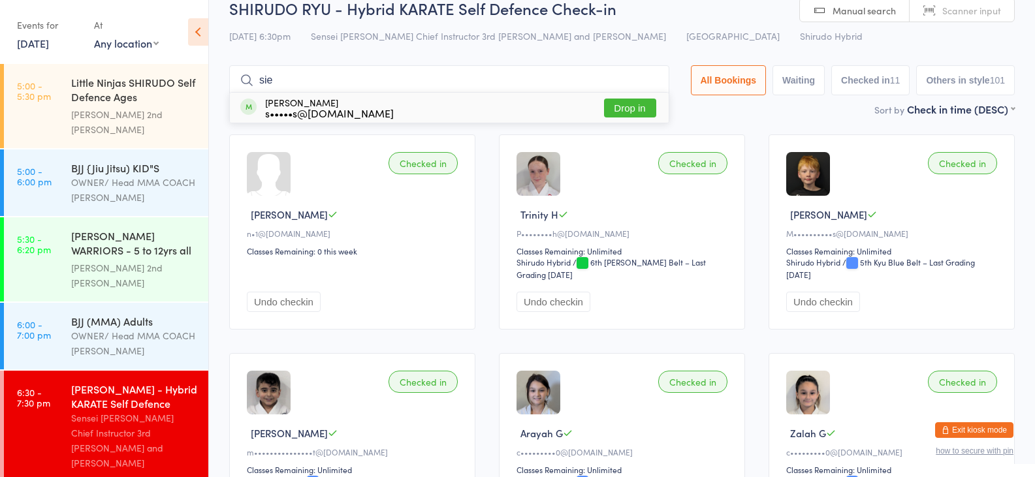
type input "sie"
click at [624, 107] on button "Drop in" at bounding box center [630, 108] width 52 height 19
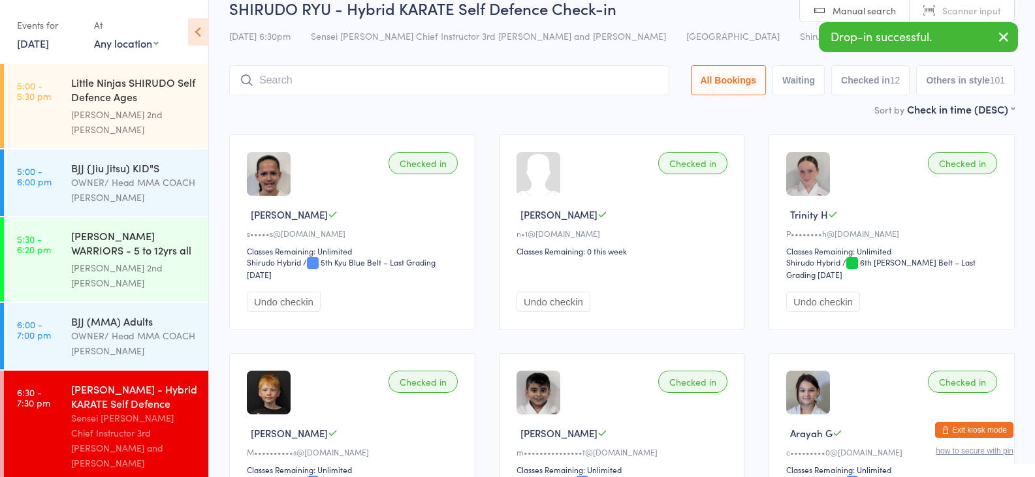
type input "s"
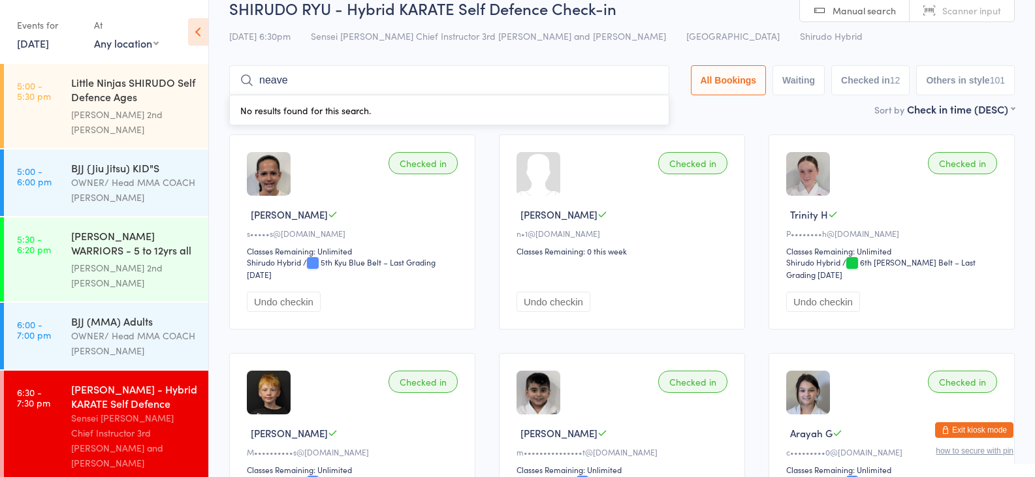
click at [647, 76] on input "neave" at bounding box center [449, 80] width 440 height 30
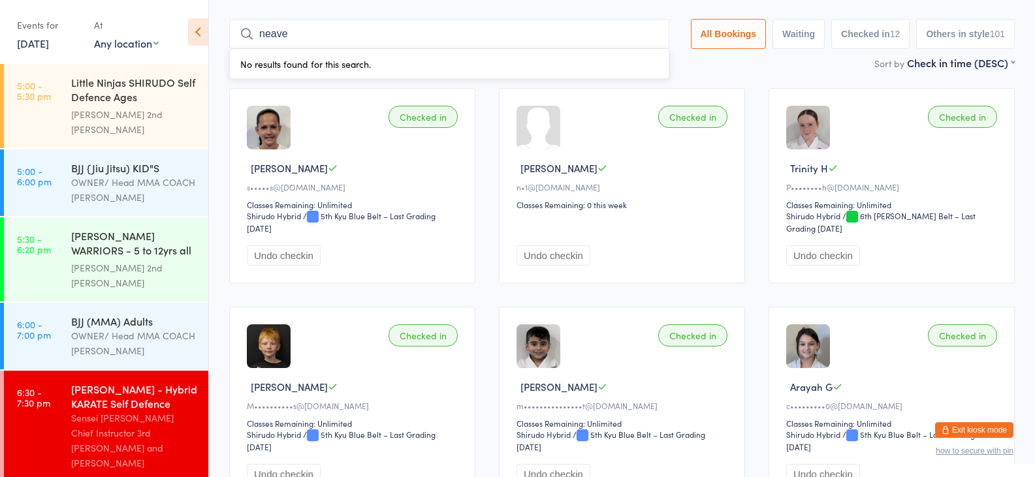
scroll to position [86, 0]
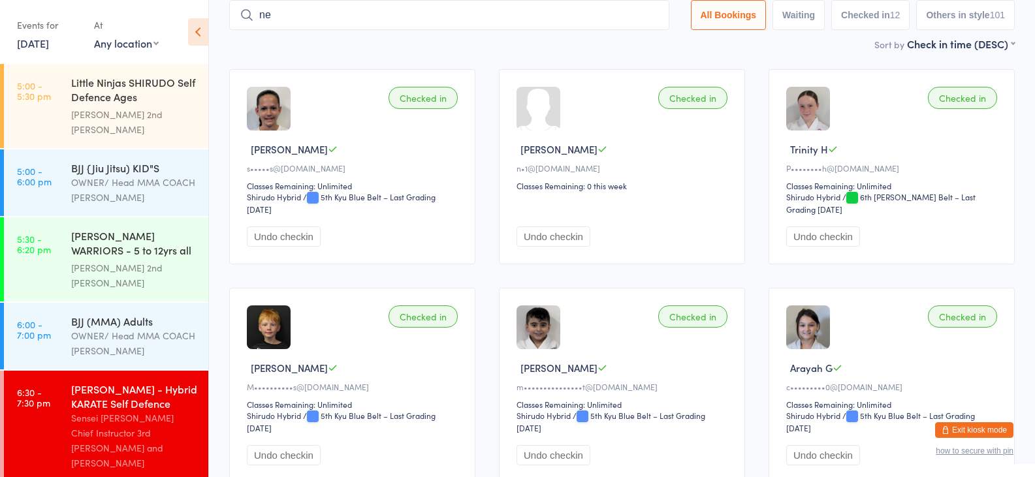
type input "n"
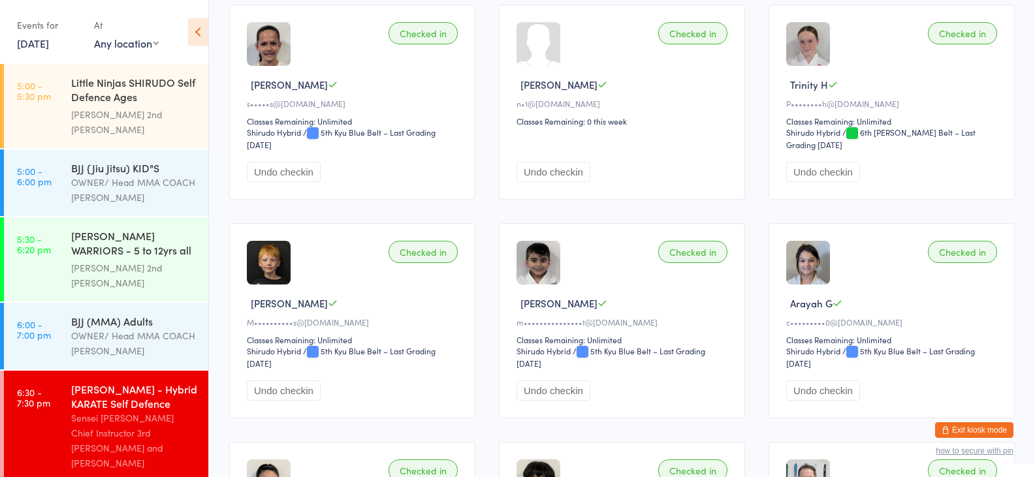
scroll to position [33, 0]
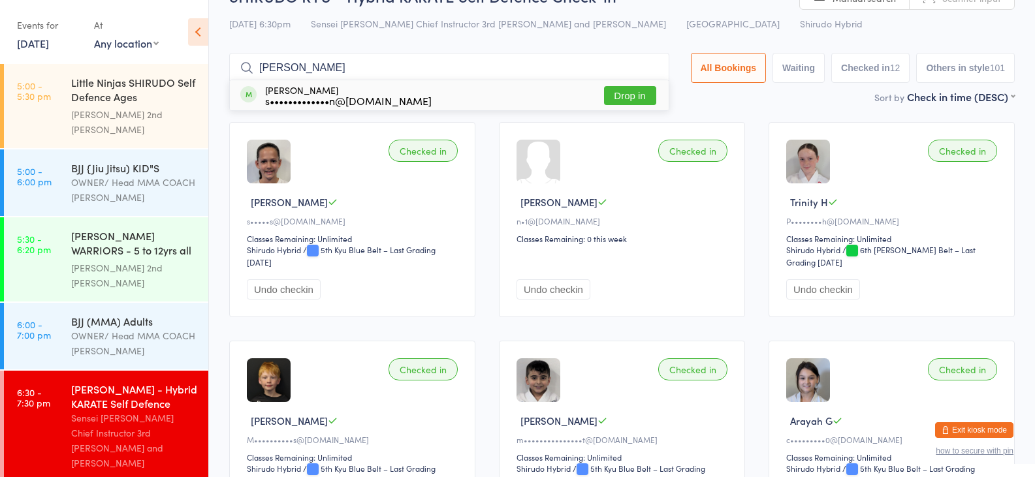
type input "[PERSON_NAME]"
drag, startPoint x: 537, startPoint y: 97, endPoint x: 629, endPoint y: 98, distance: 91.4
click at [537, 97] on div "[PERSON_NAME] s•••••••••••••n@[DOMAIN_NAME] Drop in" at bounding box center [449, 95] width 439 height 30
click at [634, 99] on div "Sort by Check in time (DESC) First name (ASC) First name (DESC) Last name (ASC)…" at bounding box center [621, 96] width 785 height 14
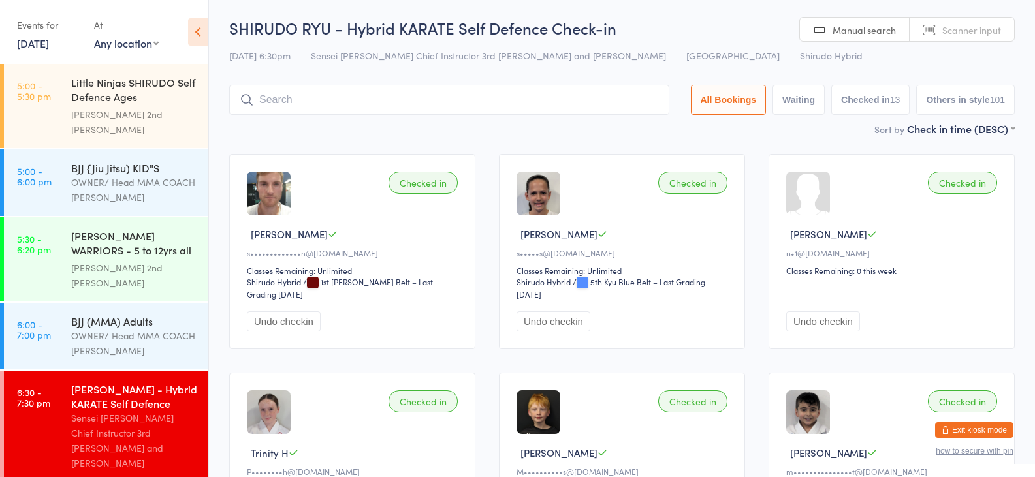
scroll to position [0, 0]
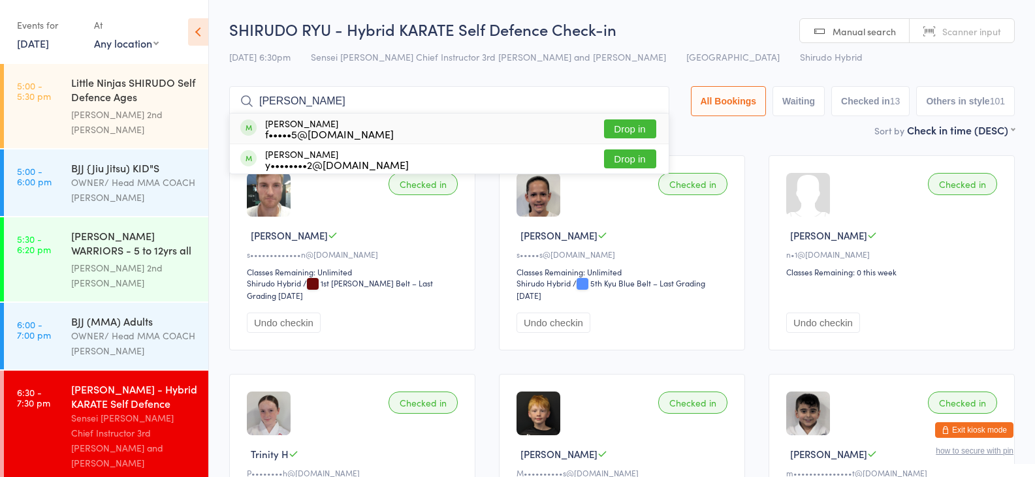
type input "[PERSON_NAME]"
click at [604, 131] on button "Drop in" at bounding box center [630, 128] width 52 height 19
click at [617, 132] on div "Sort by Check in time (DESC) First name (ASC) First name (DESC) Last name (ASC)…" at bounding box center [621, 130] width 785 height 14
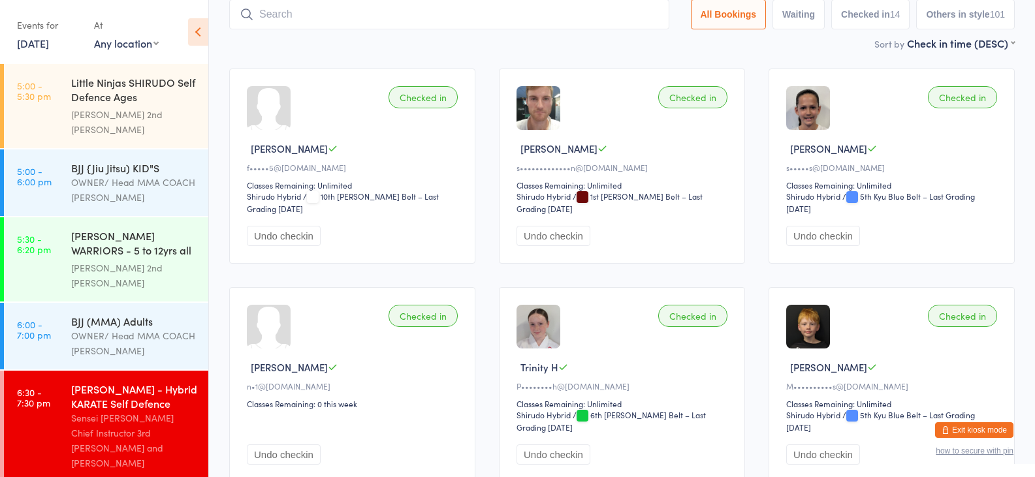
scroll to position [56, 0]
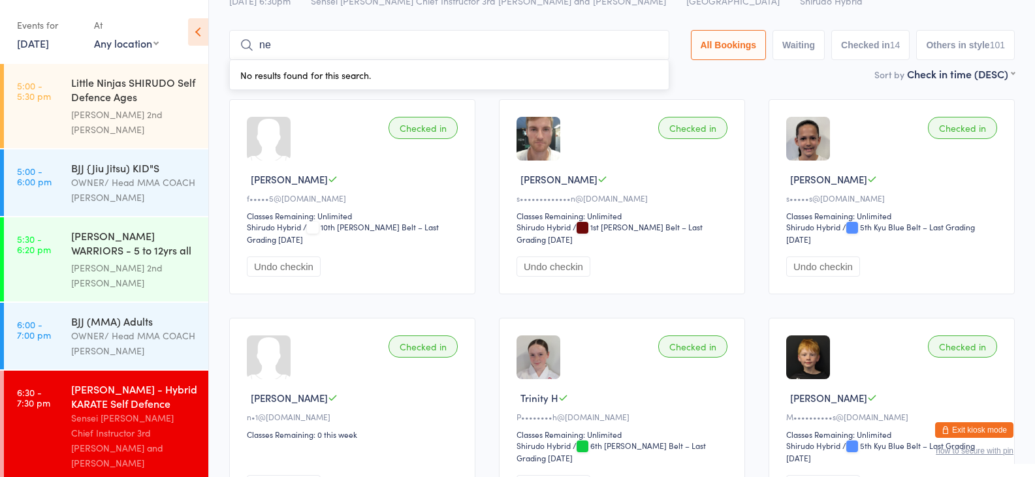
type input "n"
type input "v"
click at [531, 48] on input "nieve" at bounding box center [449, 45] width 440 height 30
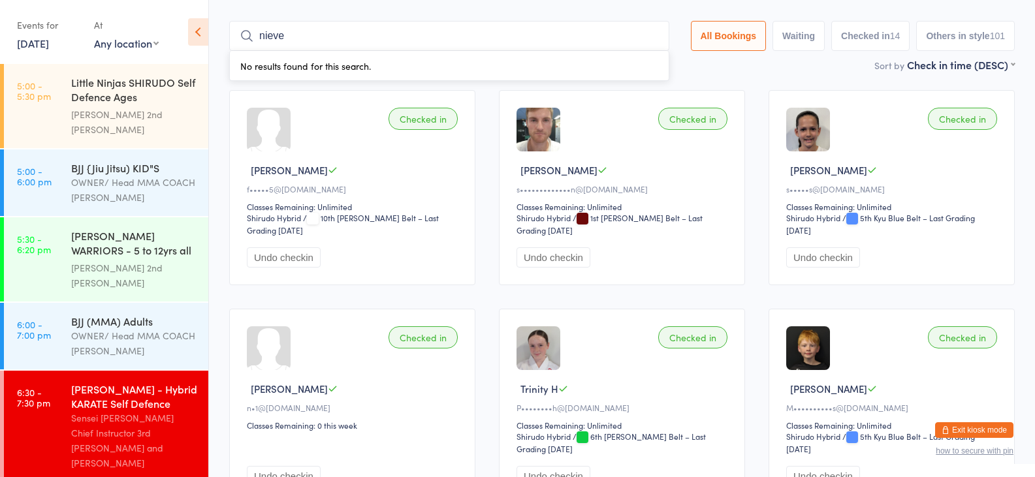
scroll to position [86, 0]
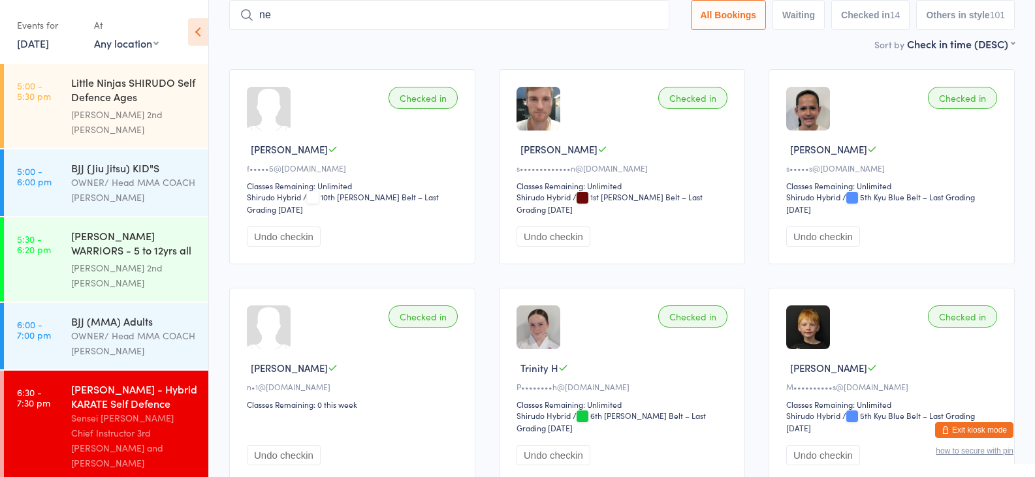
type input "n"
click at [478, 41] on div "Sort by Check in time (DESC) First name (ASC) First name (DESC) Last name (ASC)…" at bounding box center [621, 44] width 785 height 14
